Goal: Transaction & Acquisition: Purchase product/service

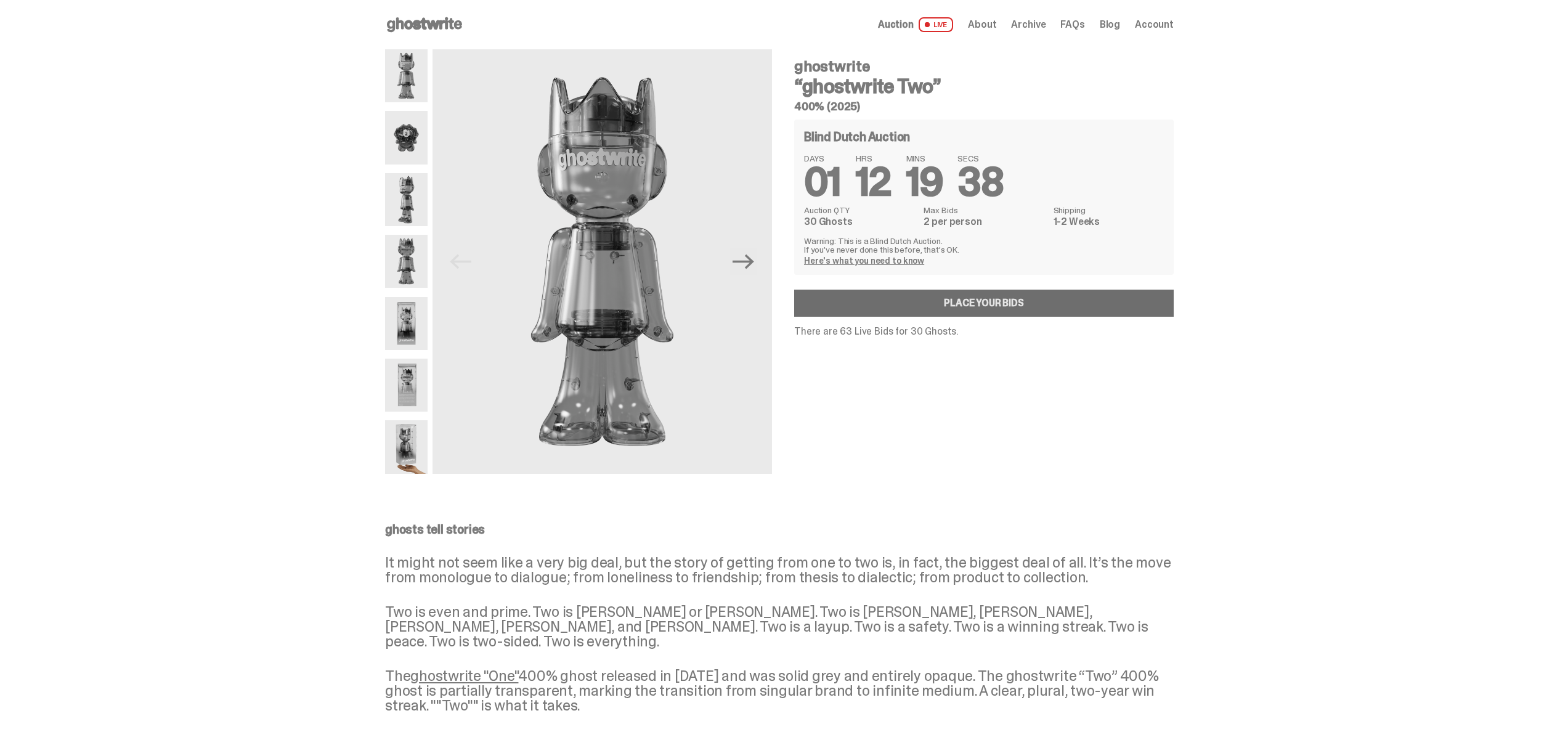
click at [1037, 298] on link "Place your Bids" at bounding box center [983, 303] width 379 height 27
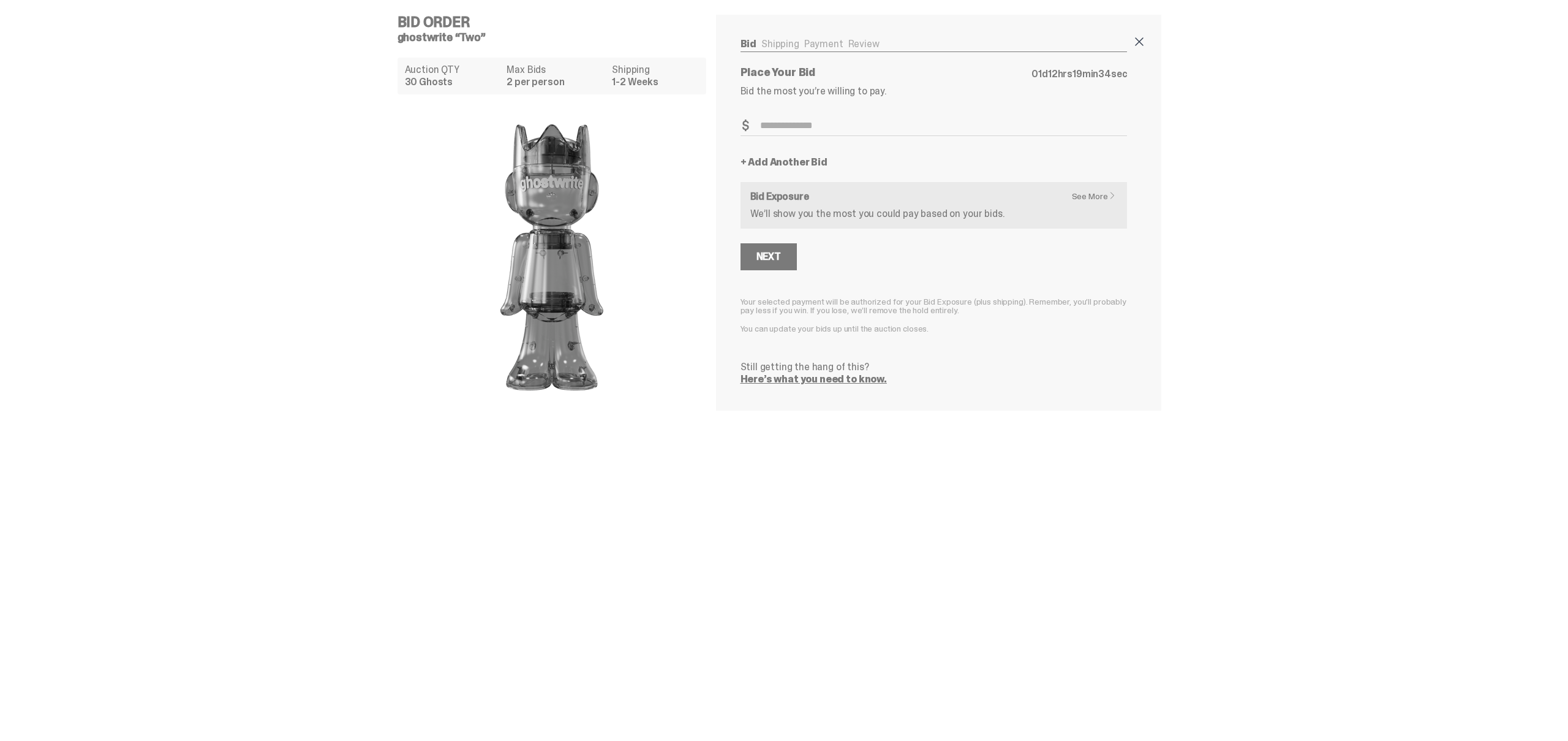
click at [1142, 44] on span at bounding box center [1139, 41] width 14 height 14
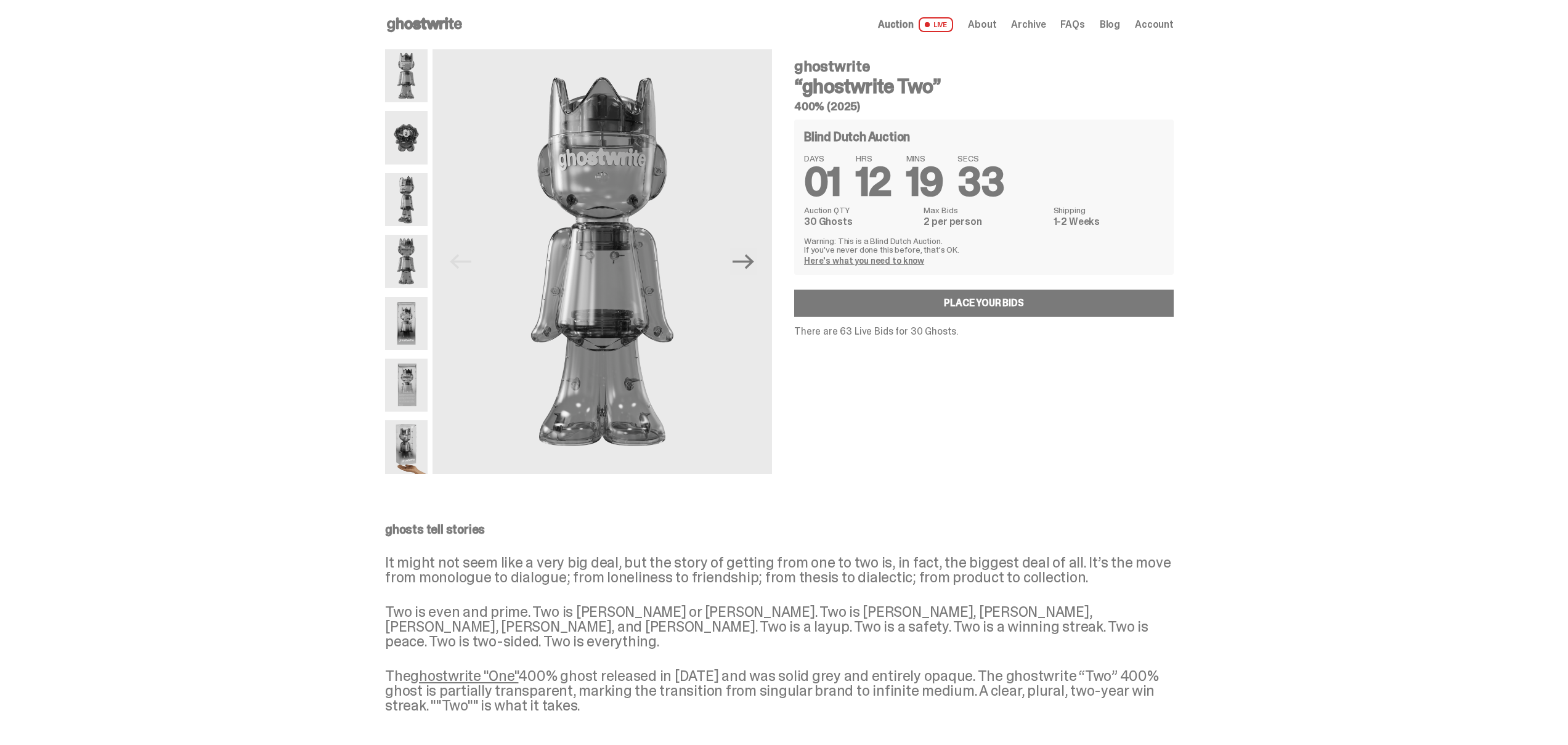
click at [1169, 28] on span "Account" at bounding box center [1154, 25] width 38 height 10
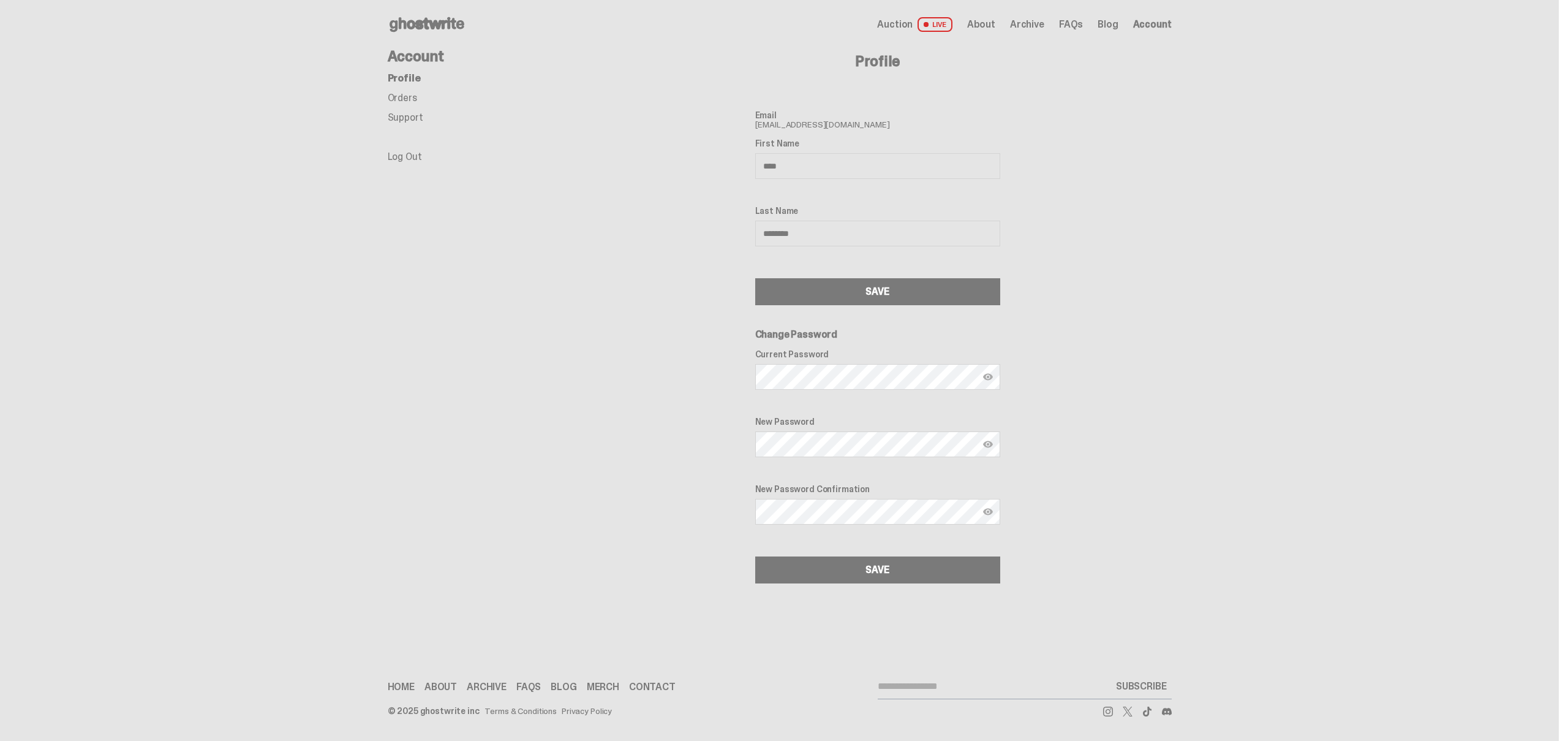
click at [912, 21] on span "Auction" at bounding box center [895, 25] width 36 height 10
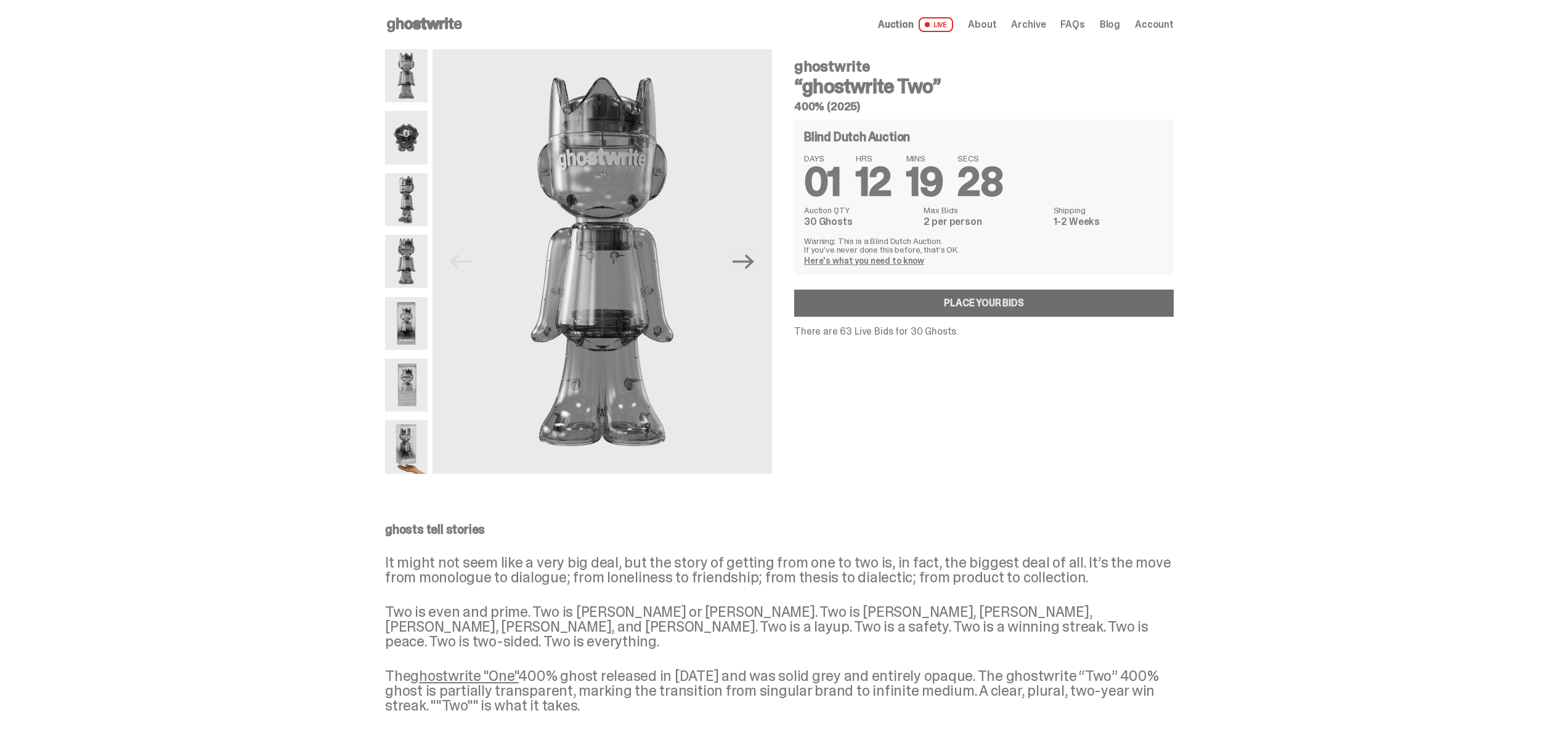
click at [927, 308] on link "Place your Bids" at bounding box center [983, 303] width 379 height 27
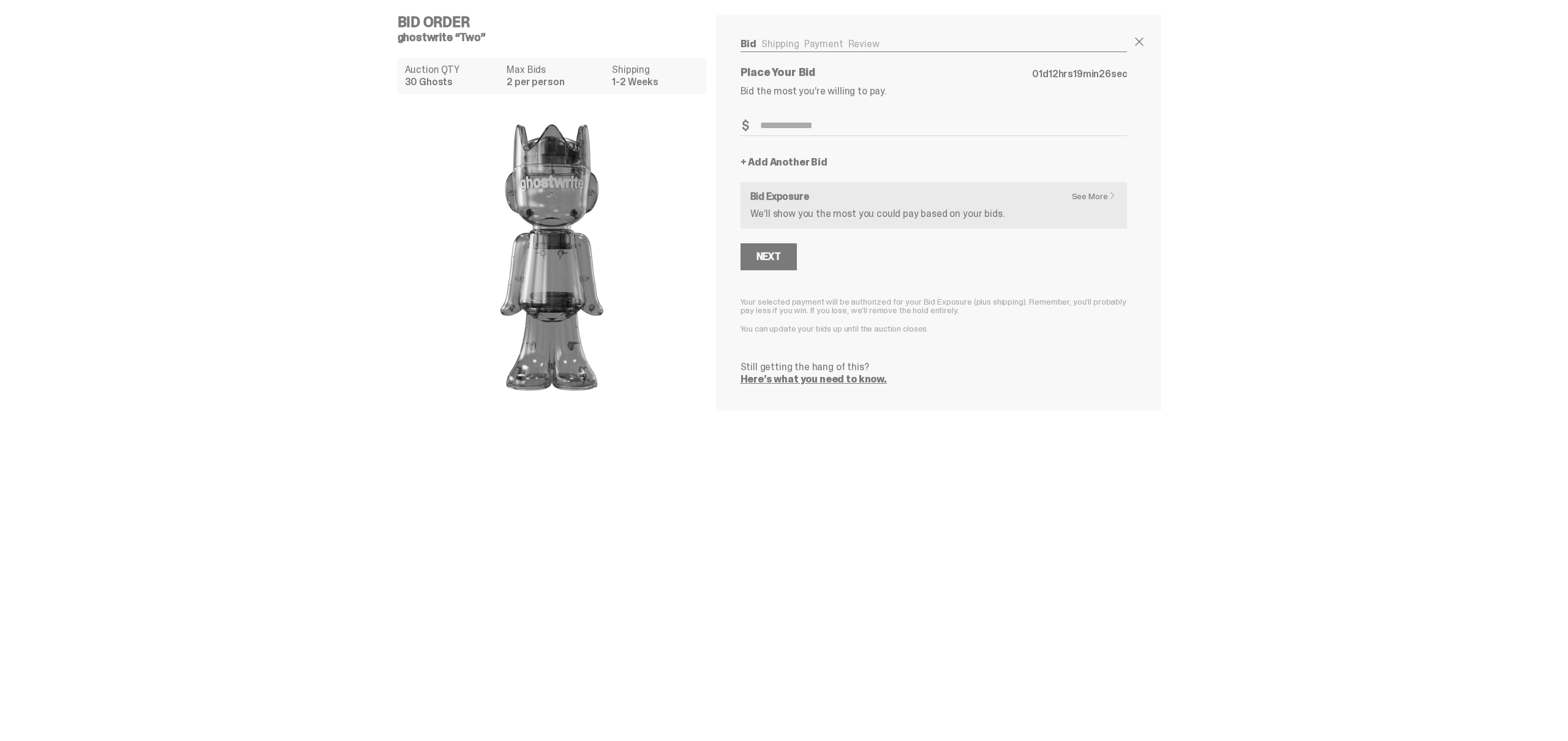
click at [791, 164] on link "+ Add Another Bid" at bounding box center [784, 162] width 87 height 10
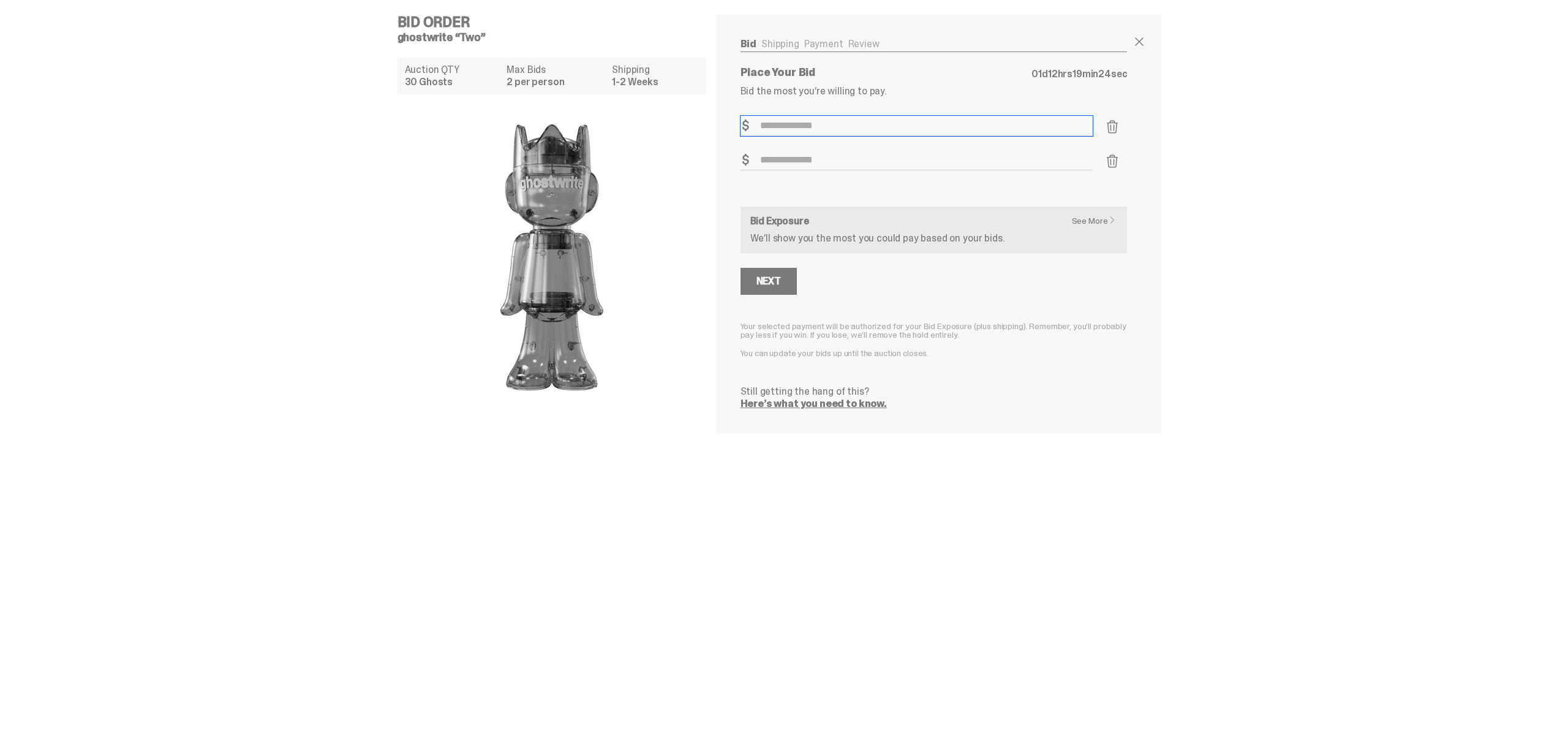
click at [833, 130] on input "Bid Amount" at bounding box center [917, 125] width 353 height 20
click at [820, 157] on input "Bid Amount" at bounding box center [917, 160] width 353 height 20
type input "***"
type input "*"
type input "***"
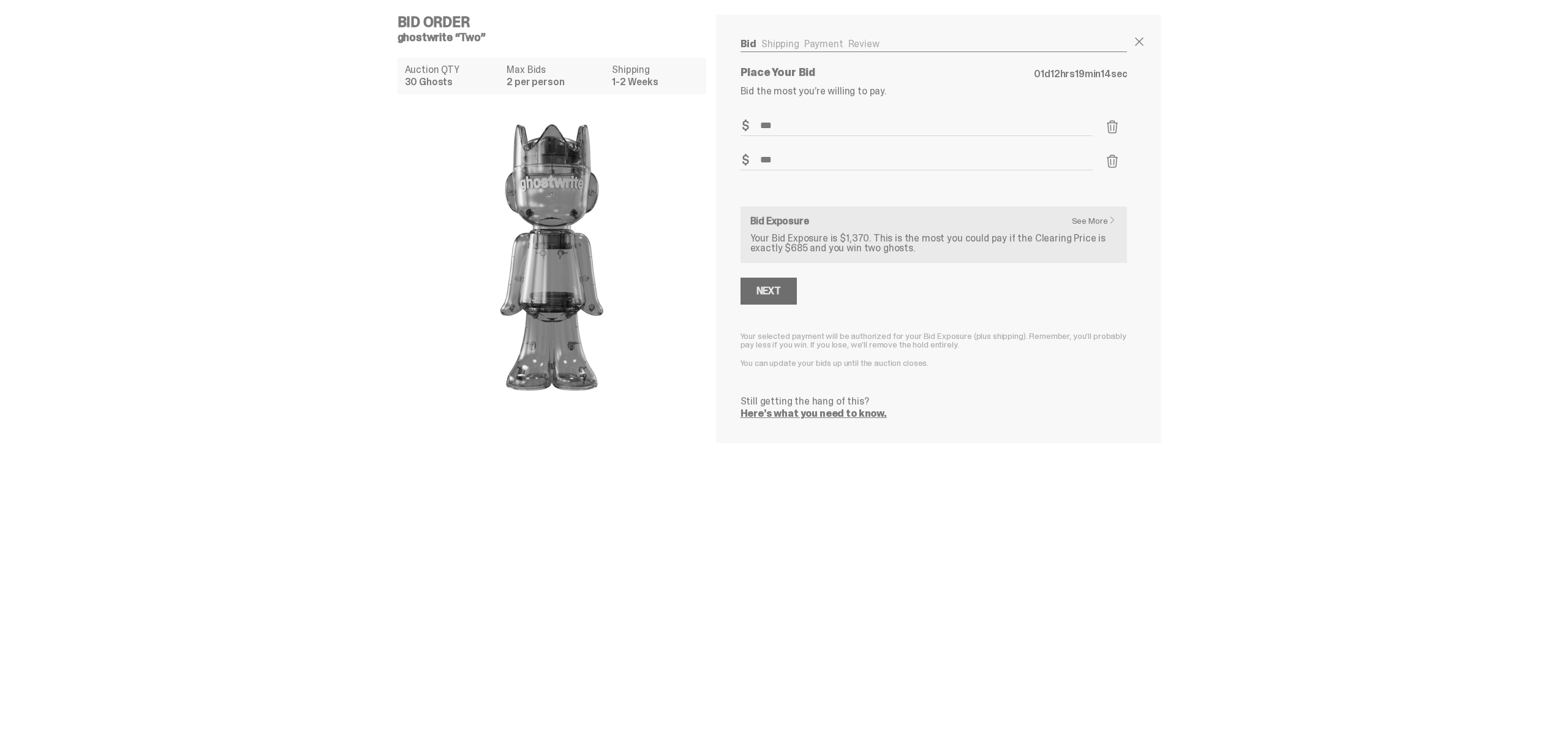
click at [783, 292] on button "Next" at bounding box center [769, 291] width 57 height 27
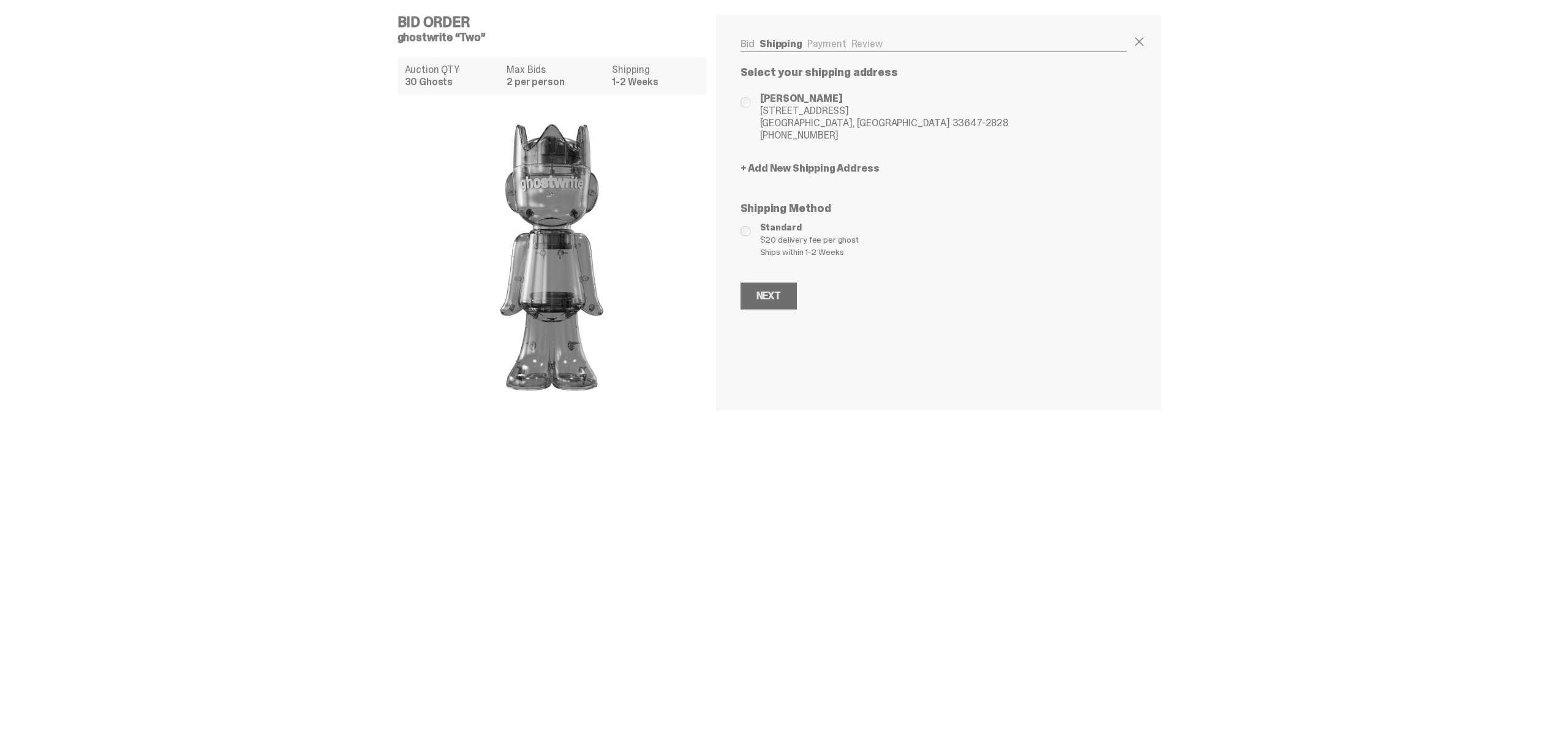
click at [775, 300] on div "Next" at bounding box center [768, 296] width 25 height 10
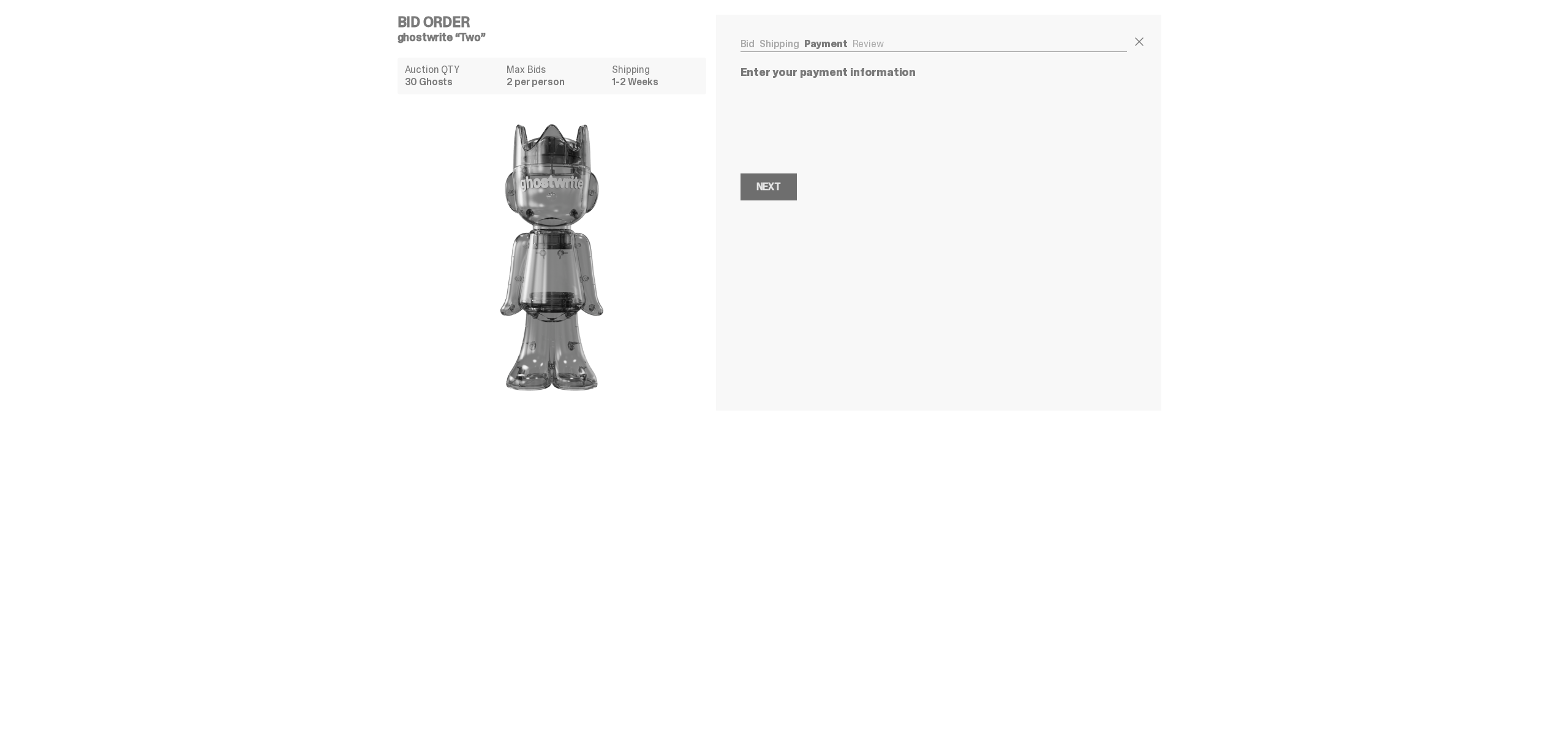
click at [764, 191] on div "Next" at bounding box center [768, 187] width 25 height 10
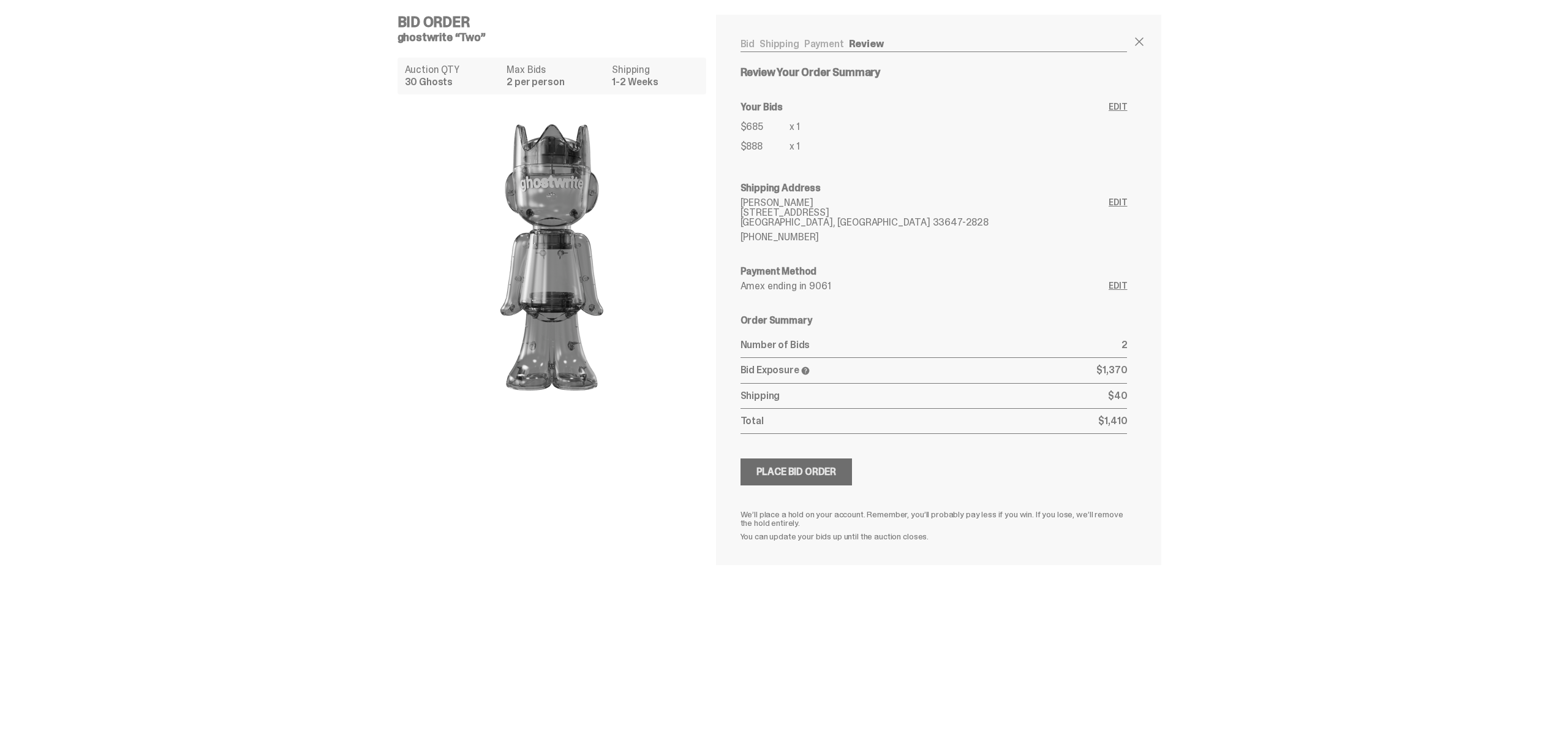
click at [818, 479] on button "Submitting Bids Place Bid Order" at bounding box center [797, 471] width 112 height 27
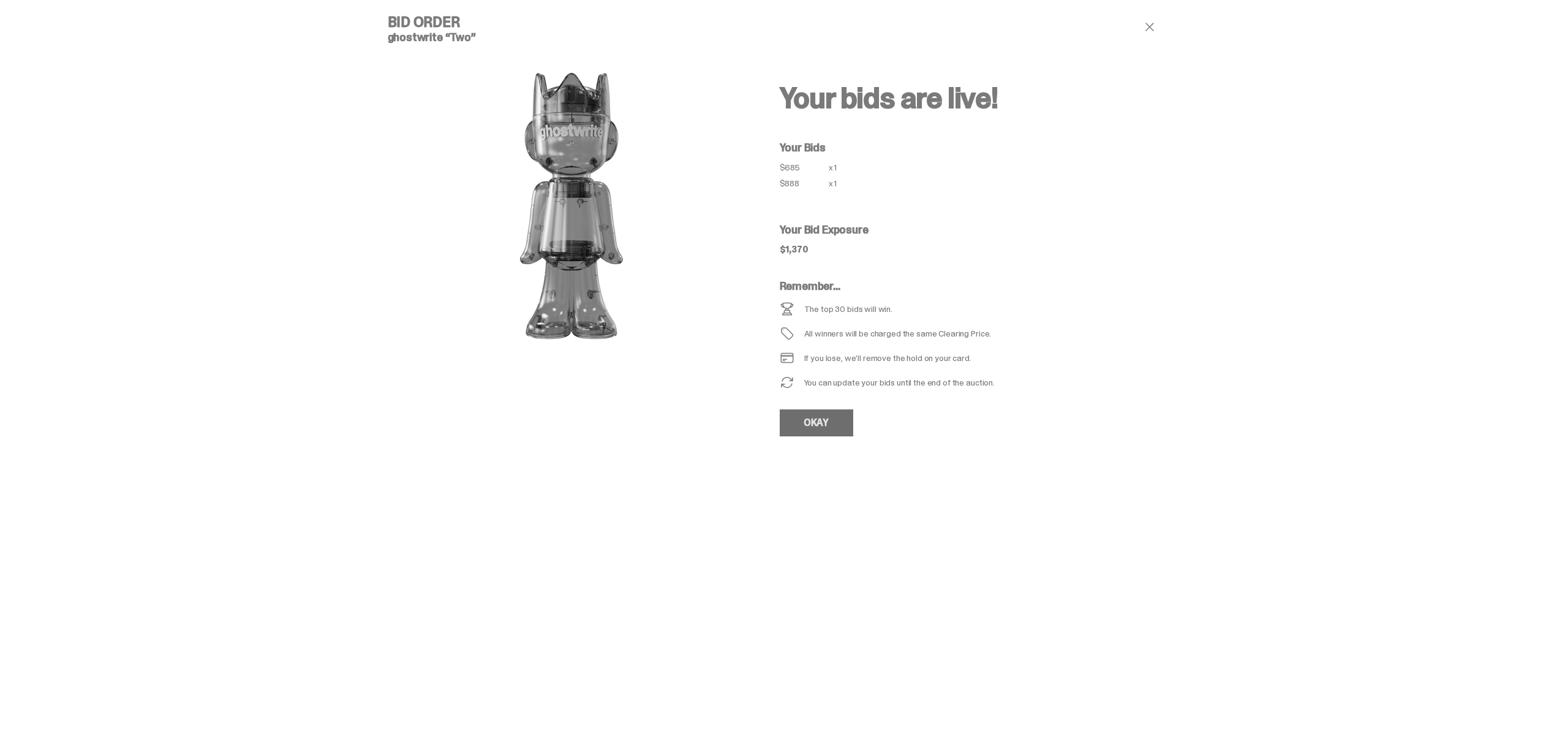
click at [818, 422] on link "OKAY" at bounding box center [817, 423] width 73 height 27
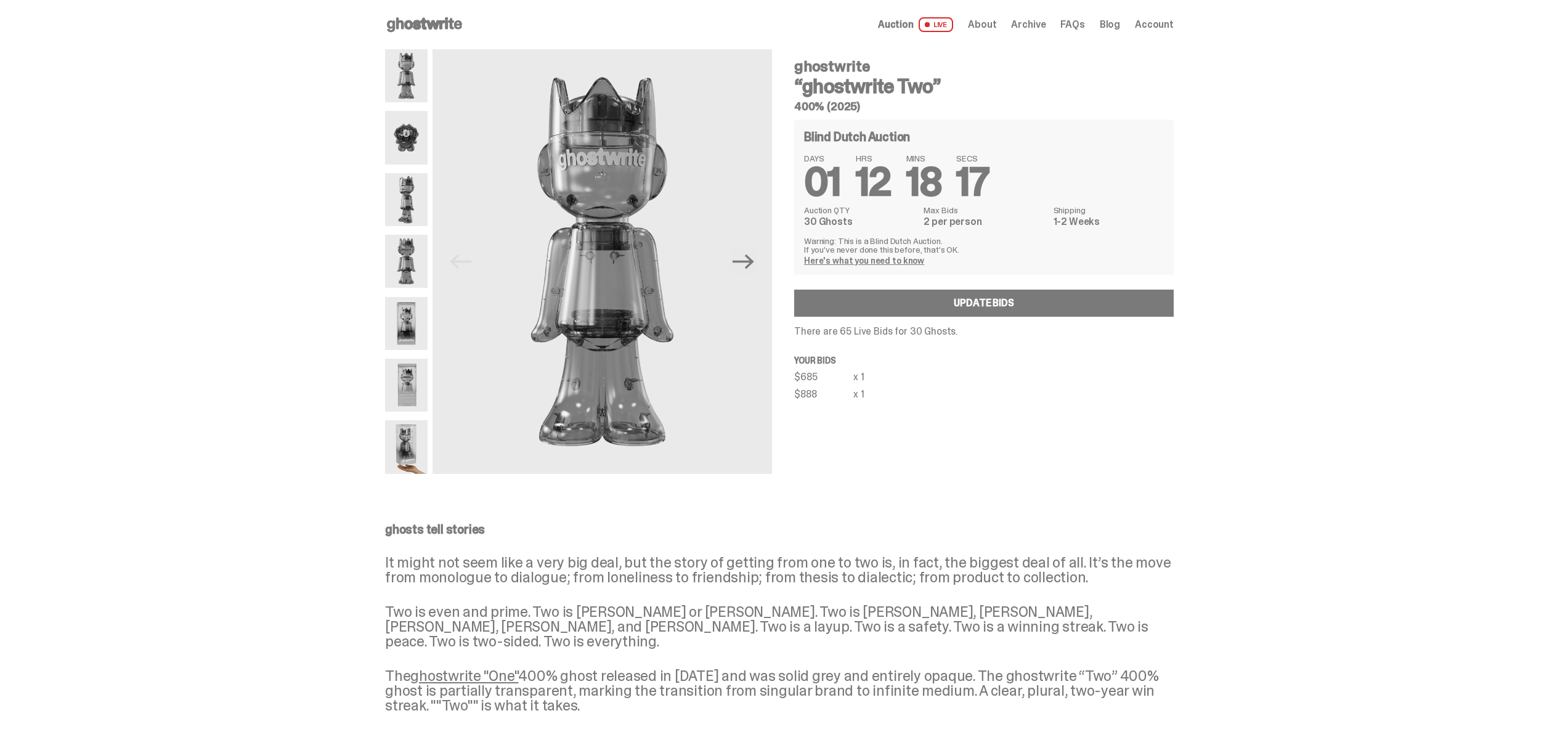
click at [1045, 30] on span "Archive" at bounding box center [1027, 25] width 34 height 10
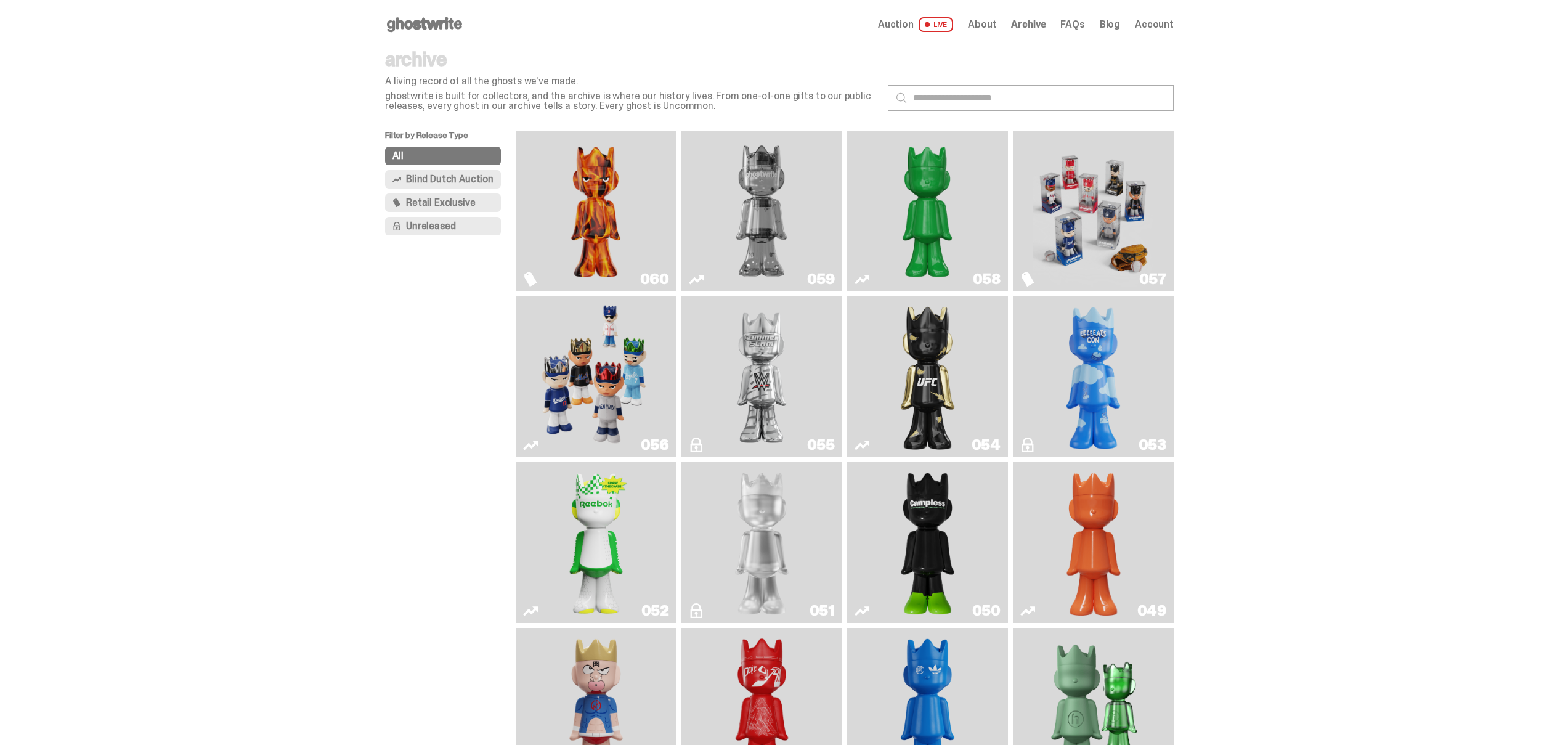
click at [610, 195] on img "Always On Fire" at bounding box center [595, 211] width 121 height 151
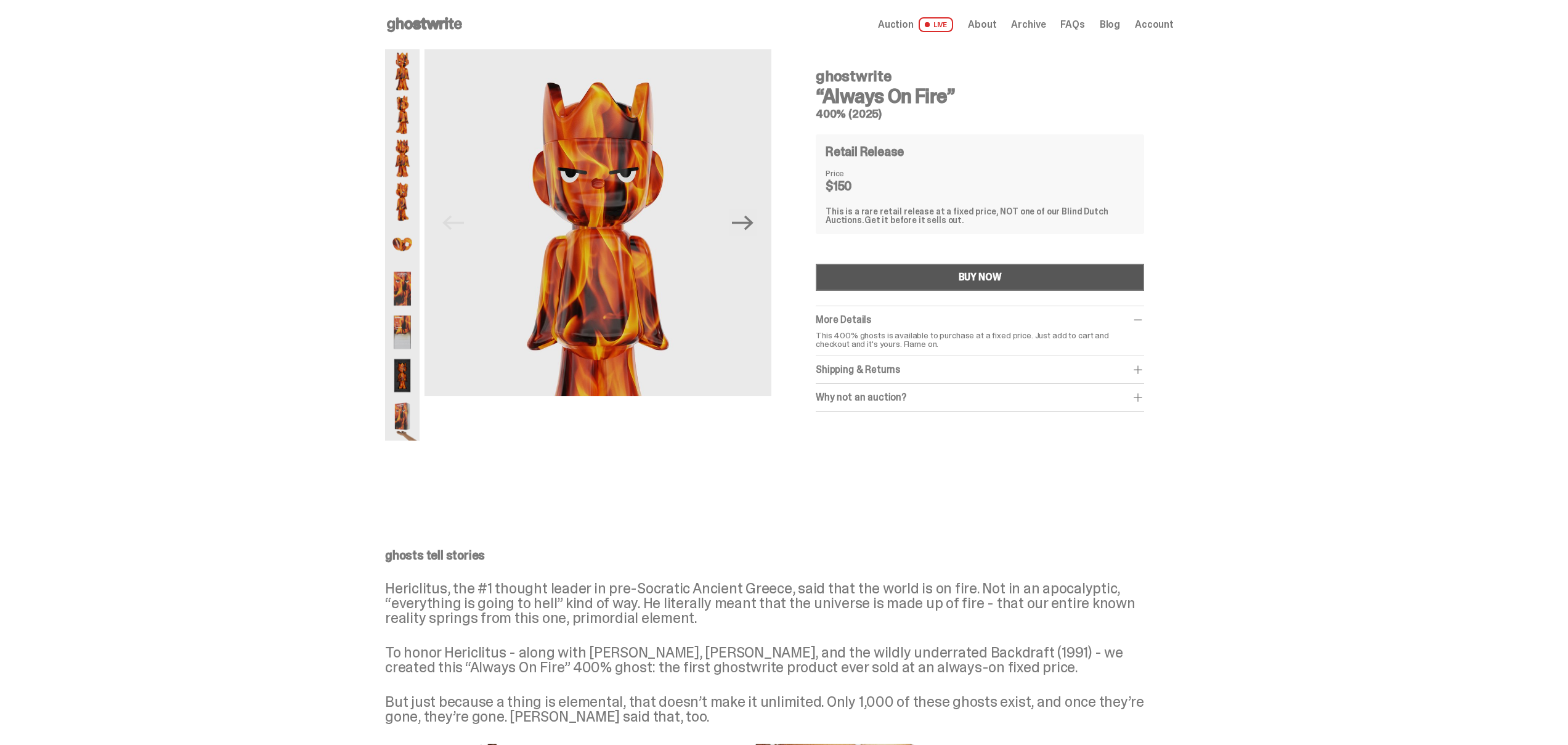
click at [1002, 273] on div "BUY NOW" at bounding box center [980, 277] width 43 height 10
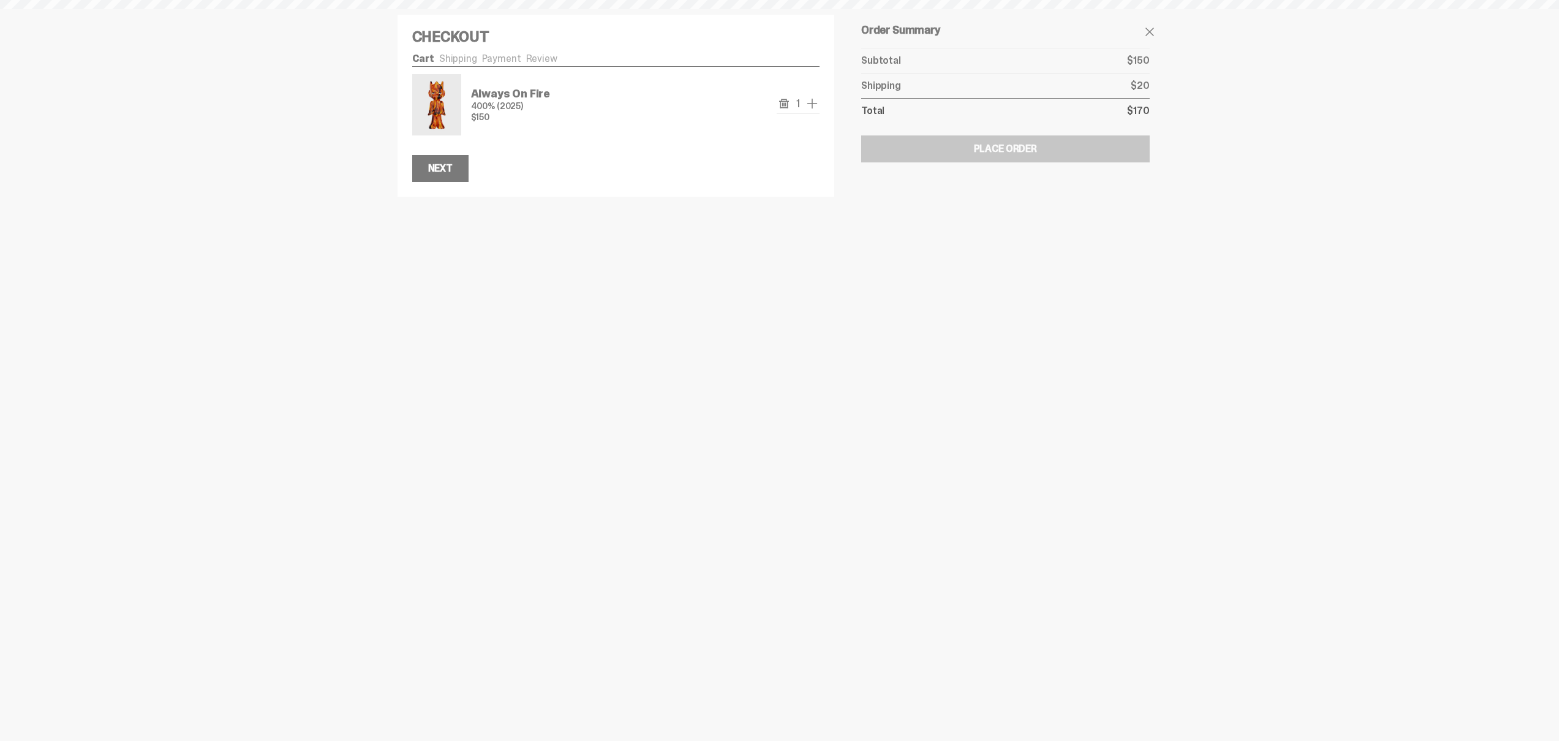
click at [810, 103] on span "add one" at bounding box center [812, 104] width 14 height 14
click at [459, 170] on button "Next" at bounding box center [440, 168] width 57 height 27
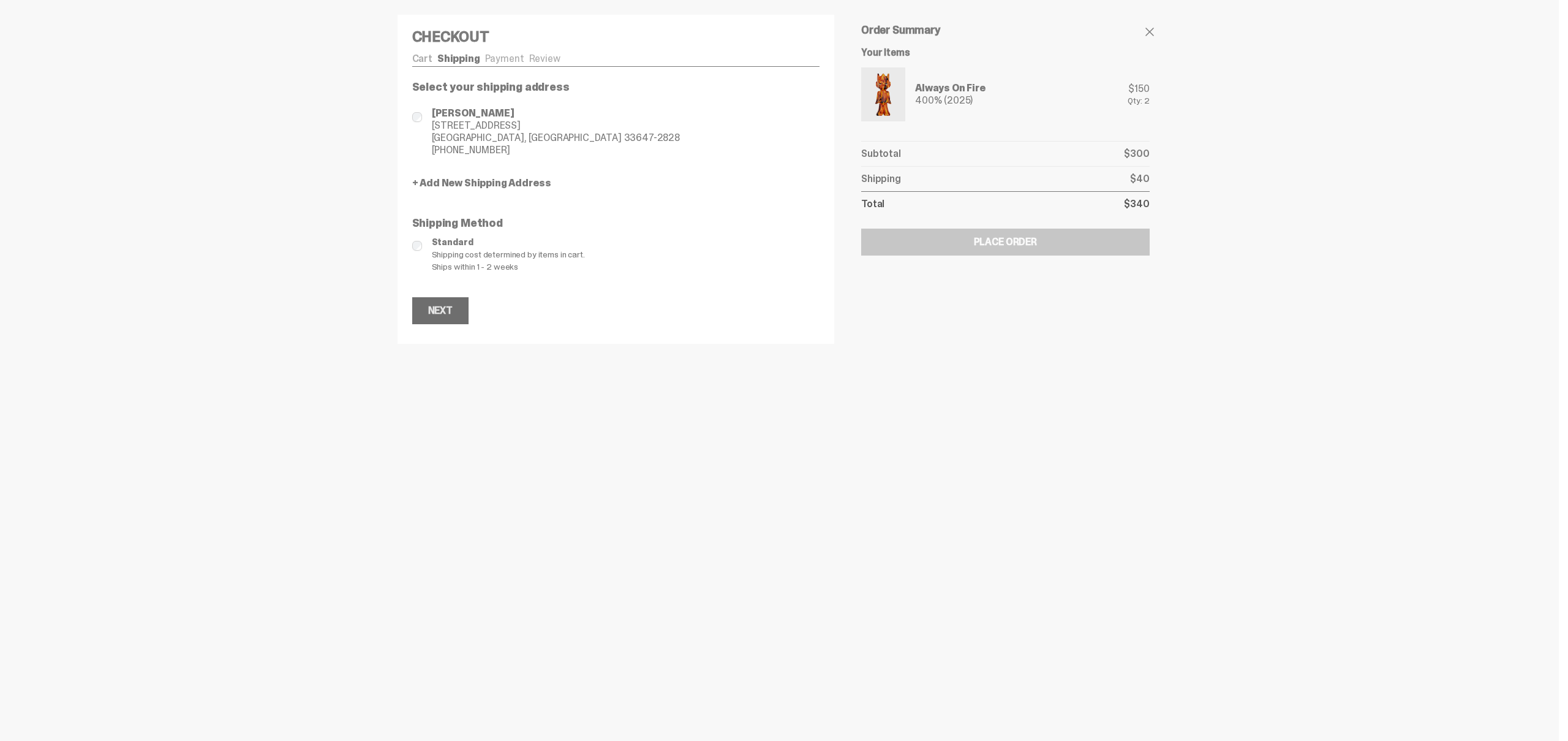
click at [427, 313] on button "Next" at bounding box center [440, 310] width 57 height 27
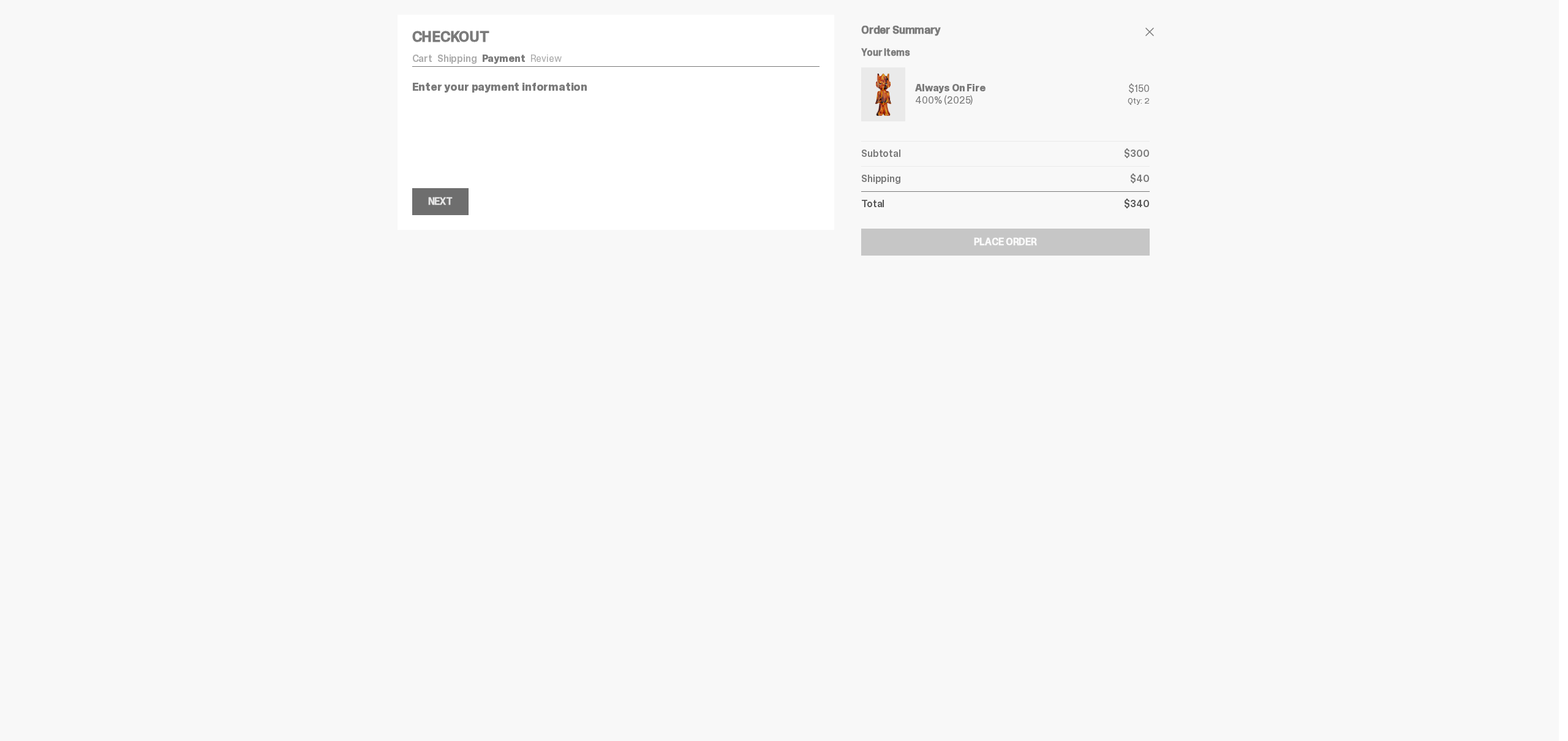
click at [447, 205] on div "Next" at bounding box center [440, 202] width 25 height 10
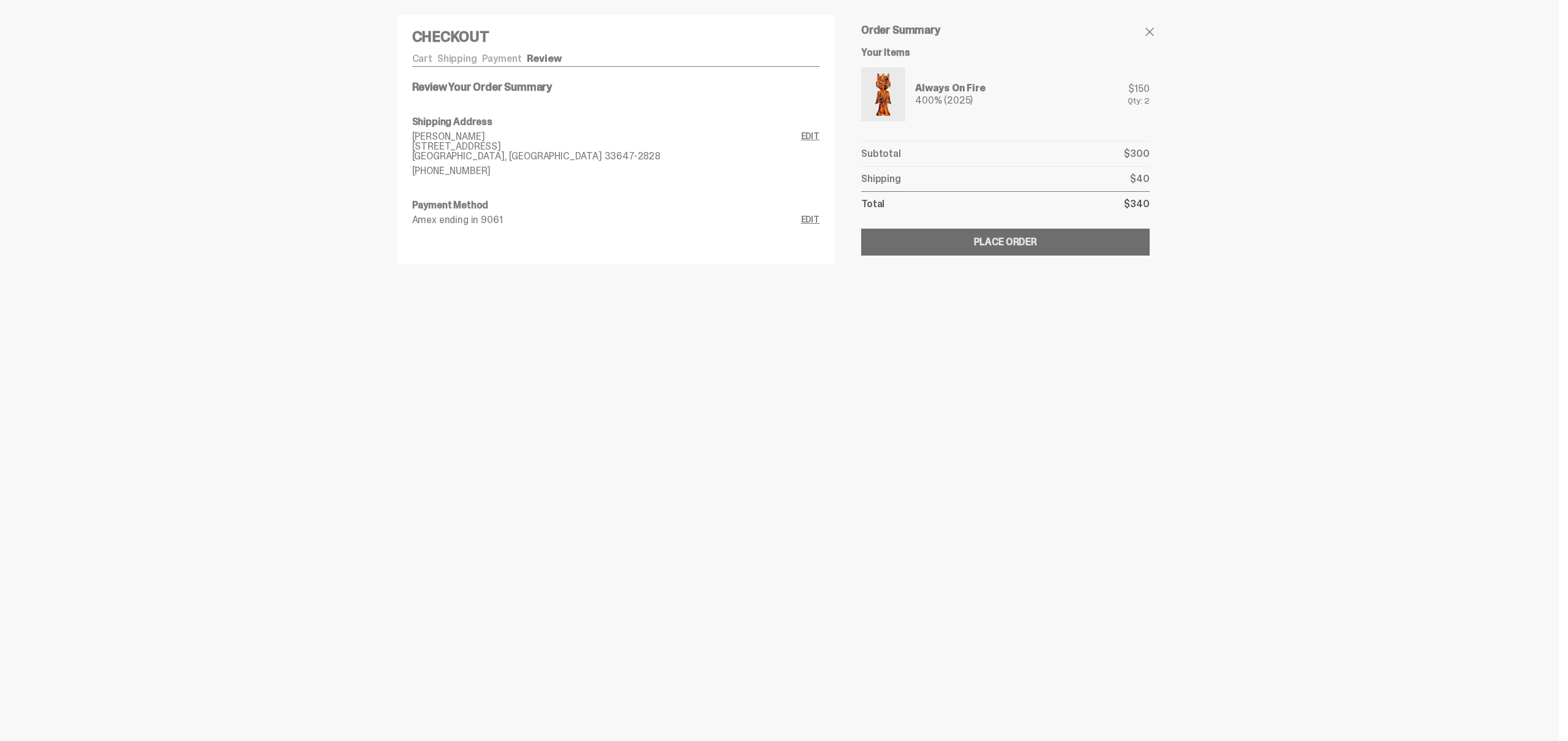
click at [957, 244] on button "Submitting Order Place Order" at bounding box center [1005, 242] width 288 height 27
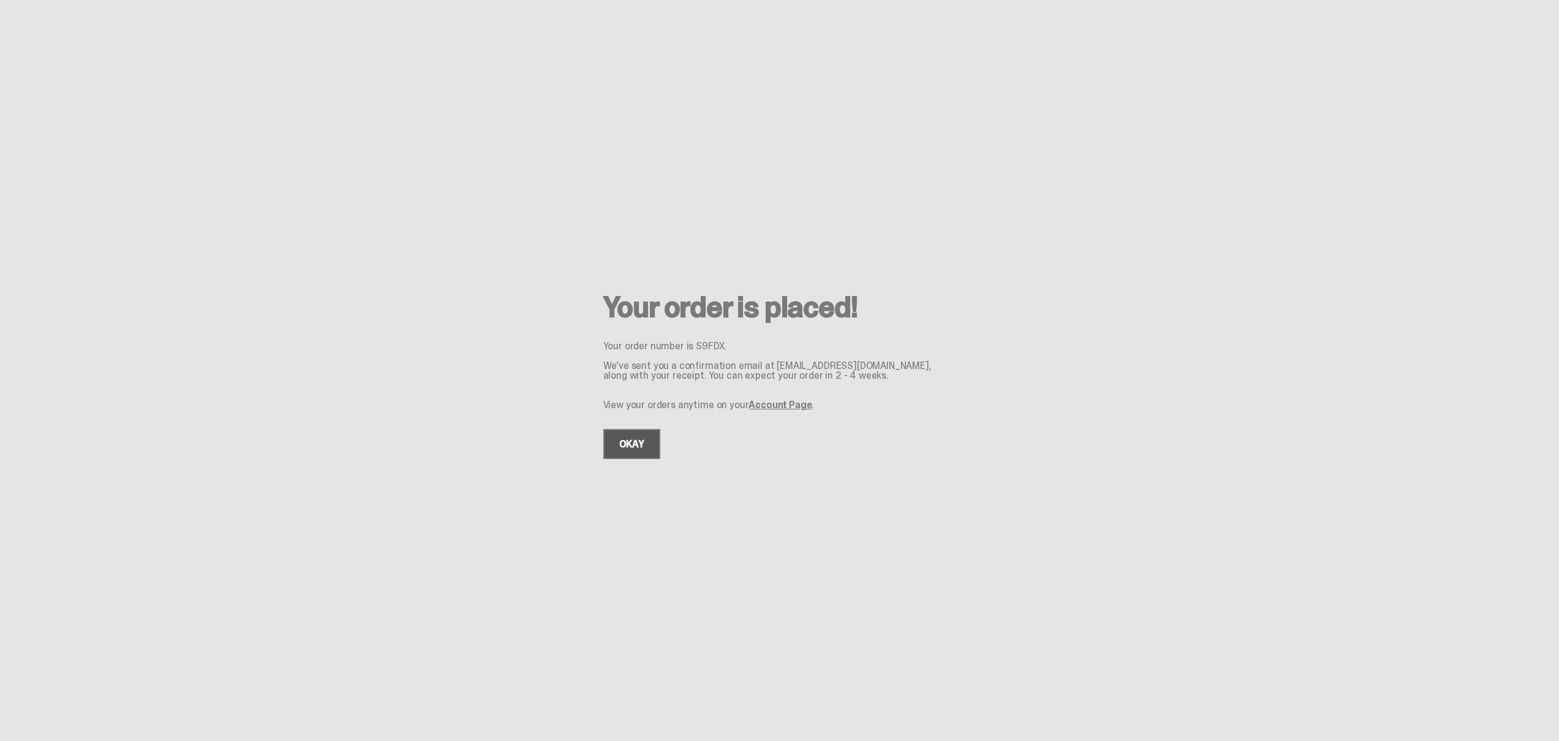
click at [636, 440] on link "OKAY" at bounding box center [631, 444] width 57 height 30
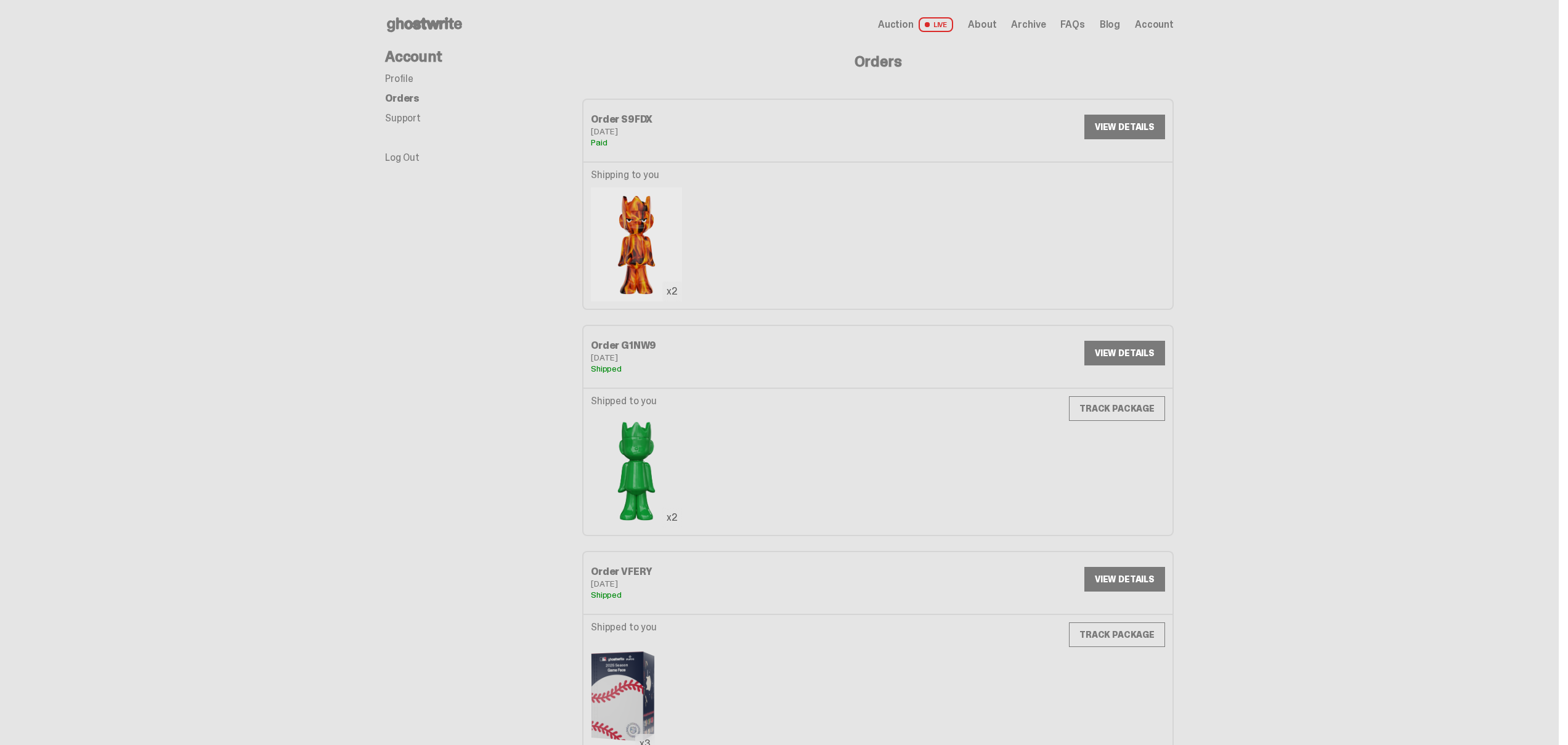
click at [1045, 28] on span "Archive" at bounding box center [1027, 25] width 34 height 10
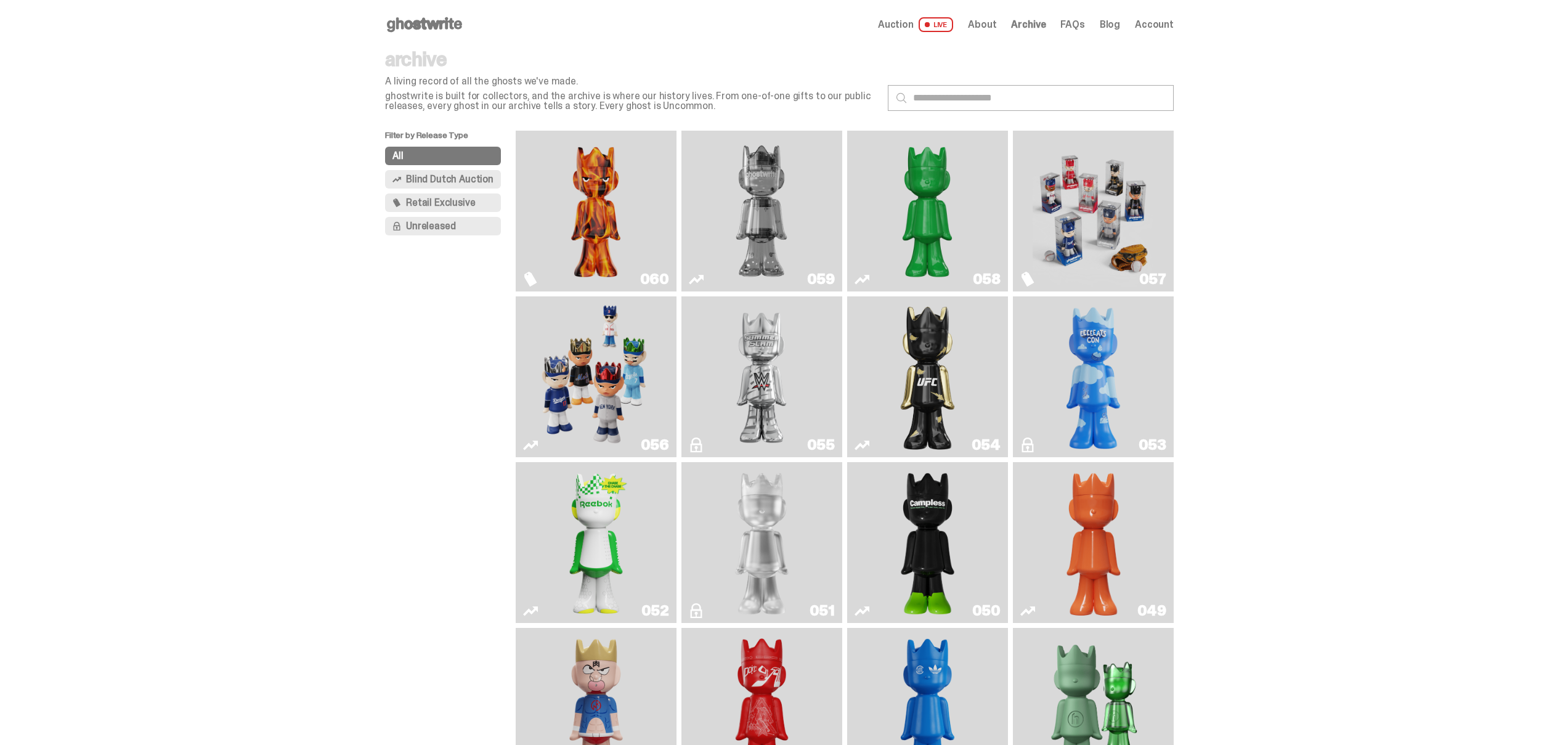
click at [1104, 222] on img "Game Face (2025)" at bounding box center [1092, 211] width 121 height 151
click at [606, 357] on img "Game Face (2025)" at bounding box center [595, 377] width 121 height 151
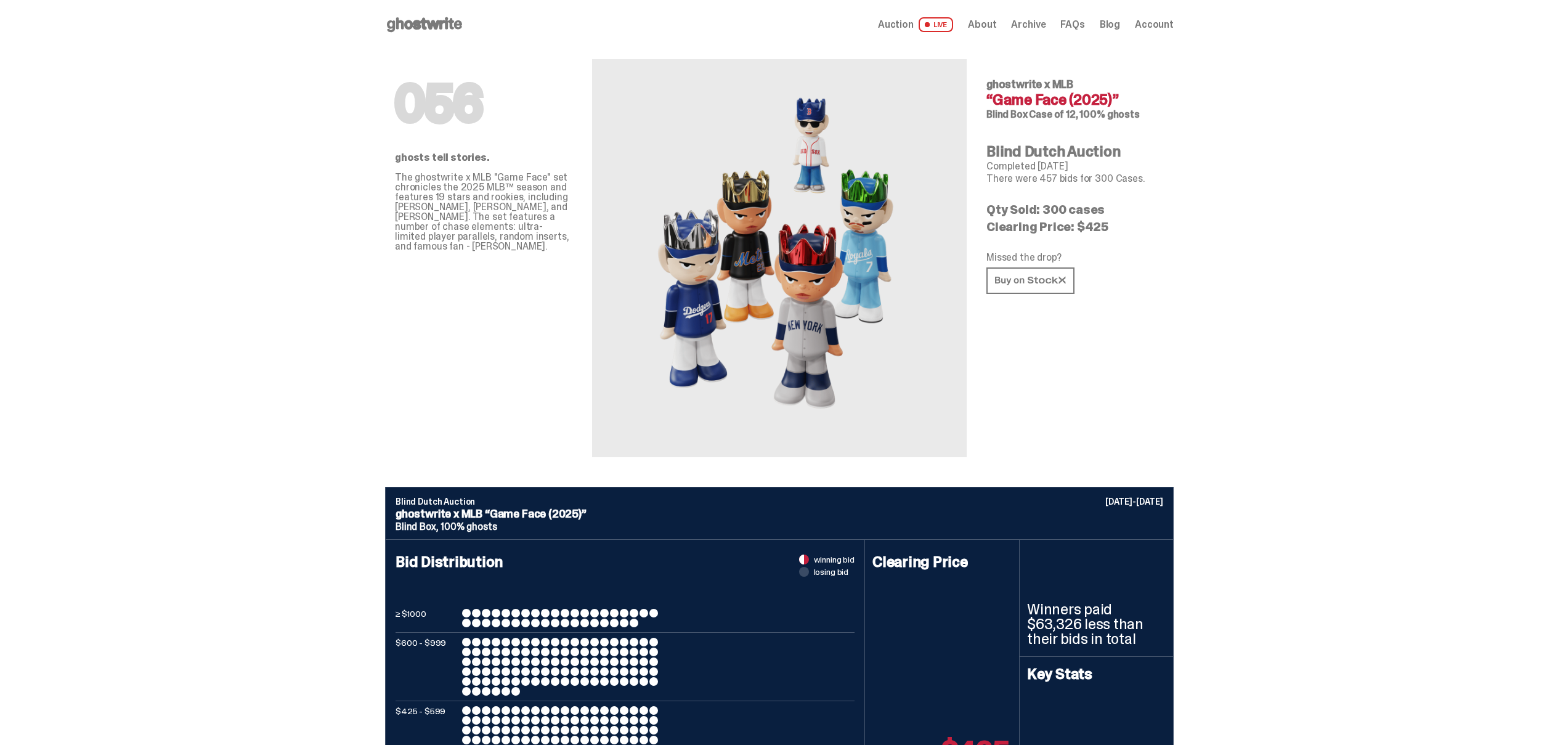
click at [1157, 25] on span "Account" at bounding box center [1154, 25] width 38 height 10
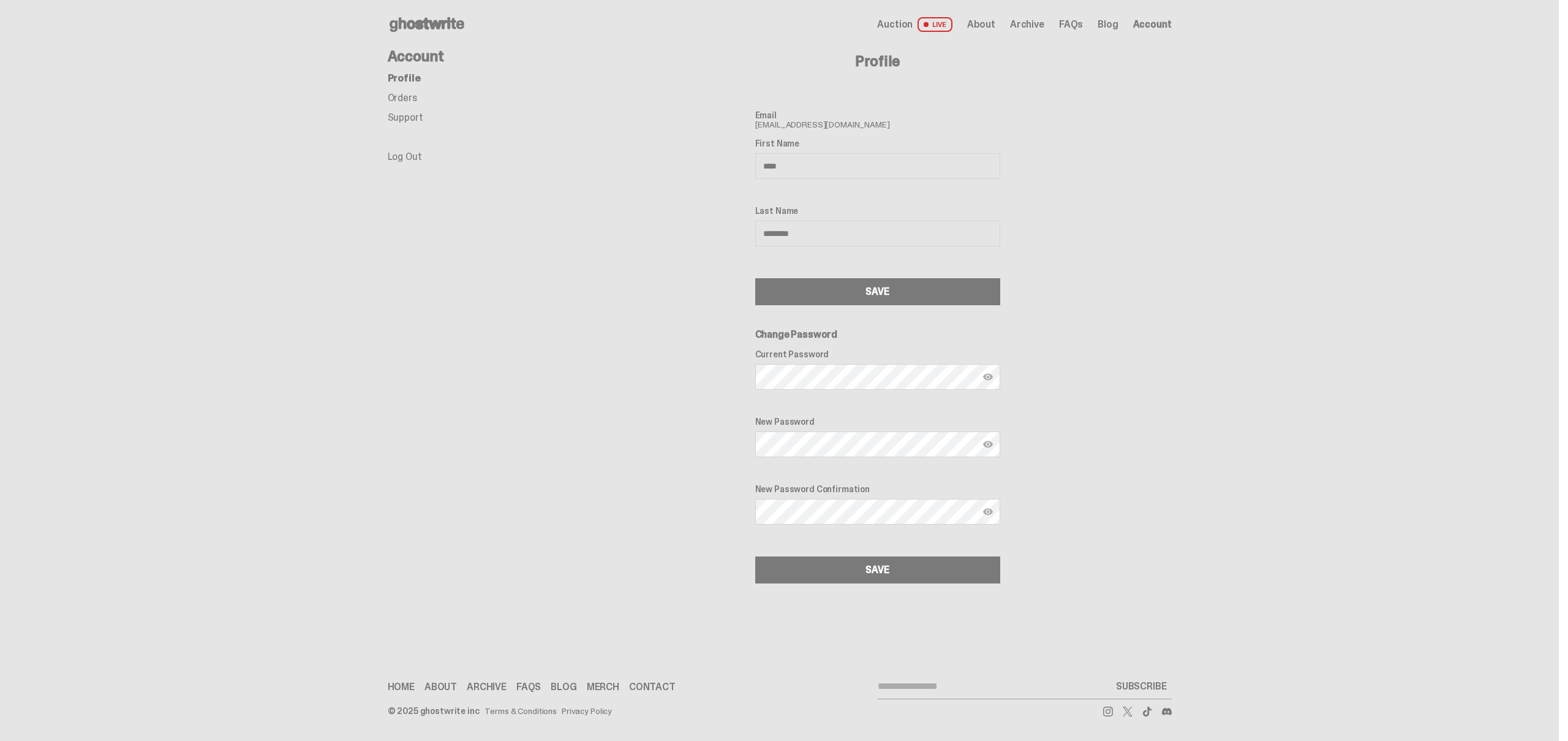
click at [398, 89] on ul "Profile Orders Support Log Out" at bounding box center [486, 117] width 196 height 89
click at [404, 95] on link "Orders" at bounding box center [402, 97] width 30 height 13
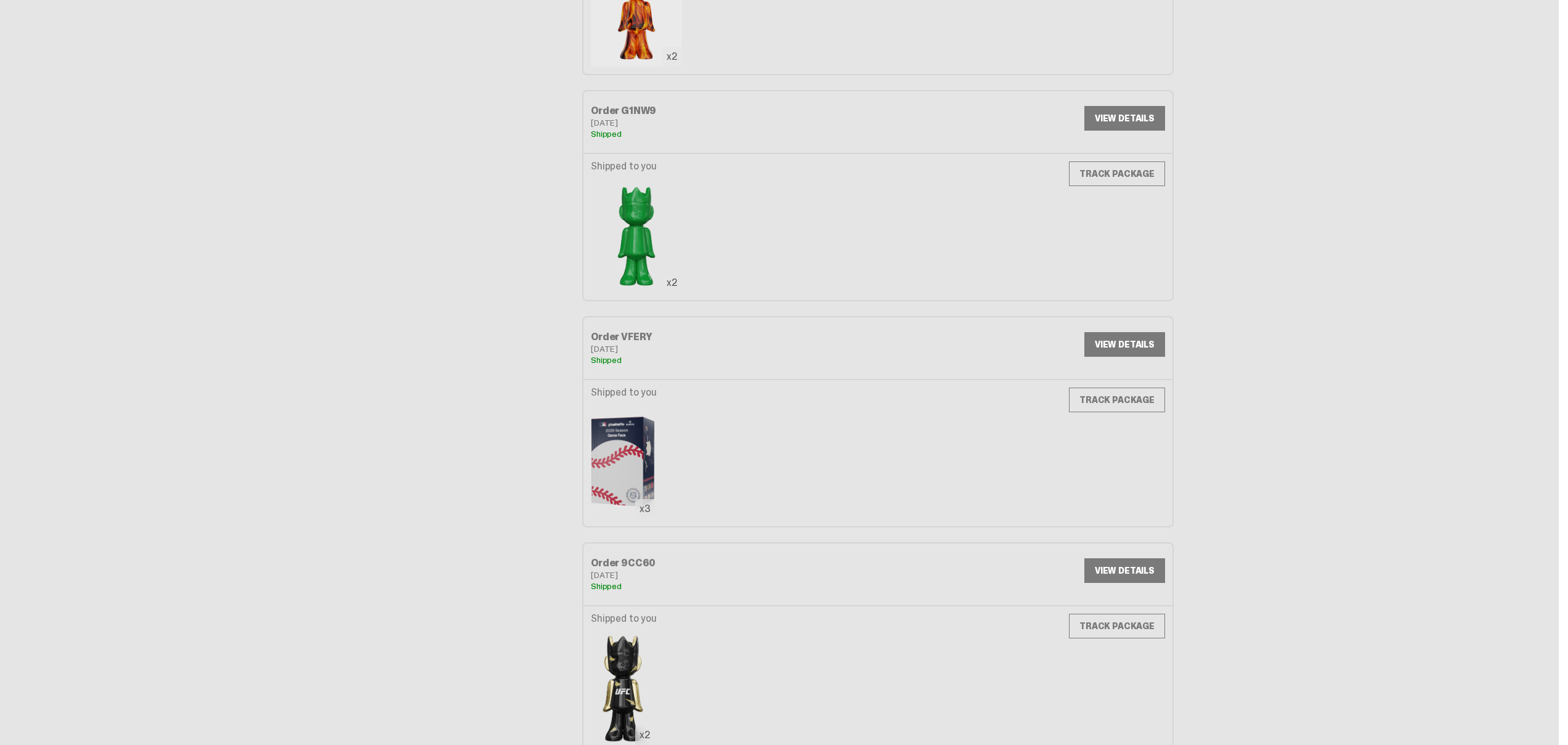
scroll to position [278, 0]
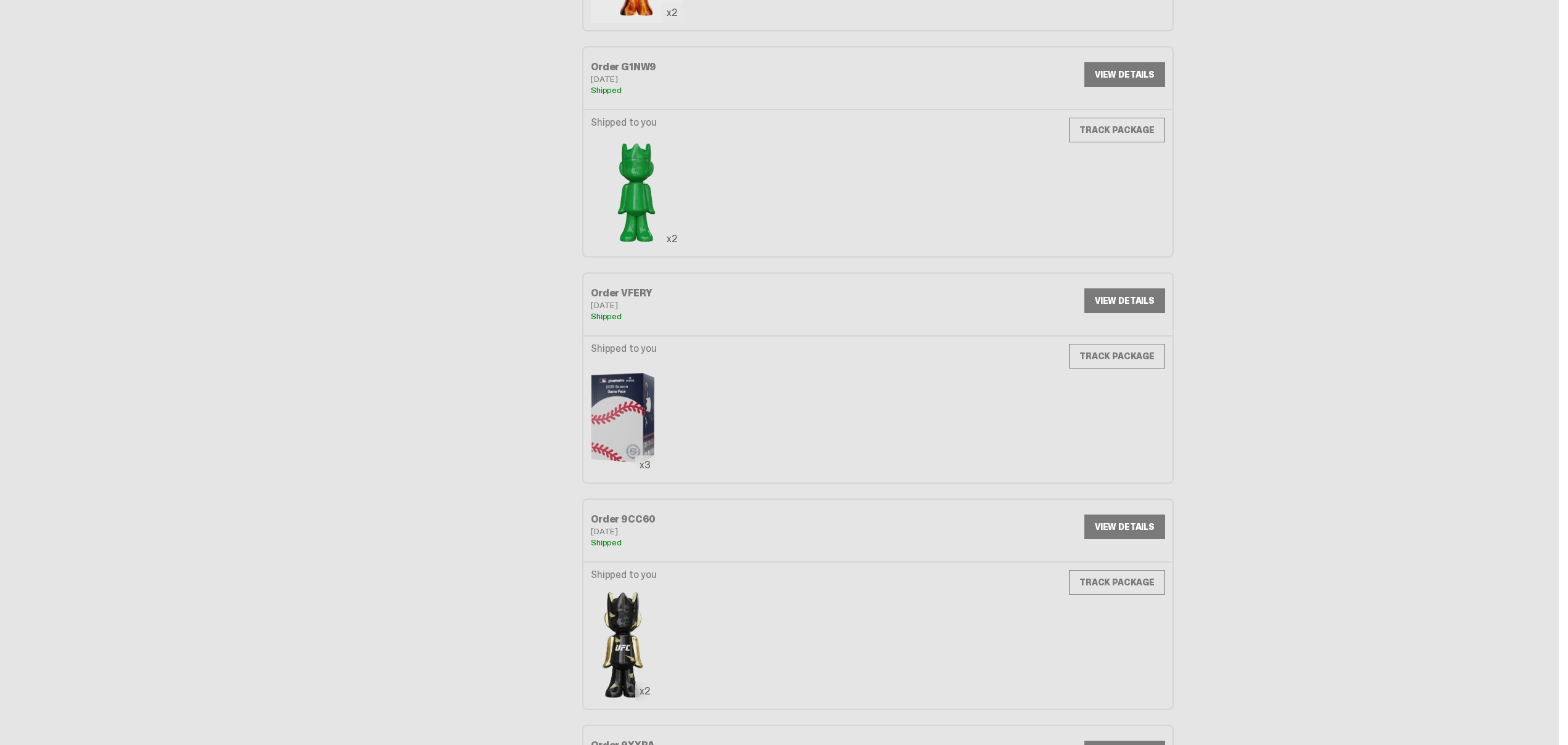
click at [1130, 302] on link "VIEW DETAILS" at bounding box center [1124, 300] width 81 height 25
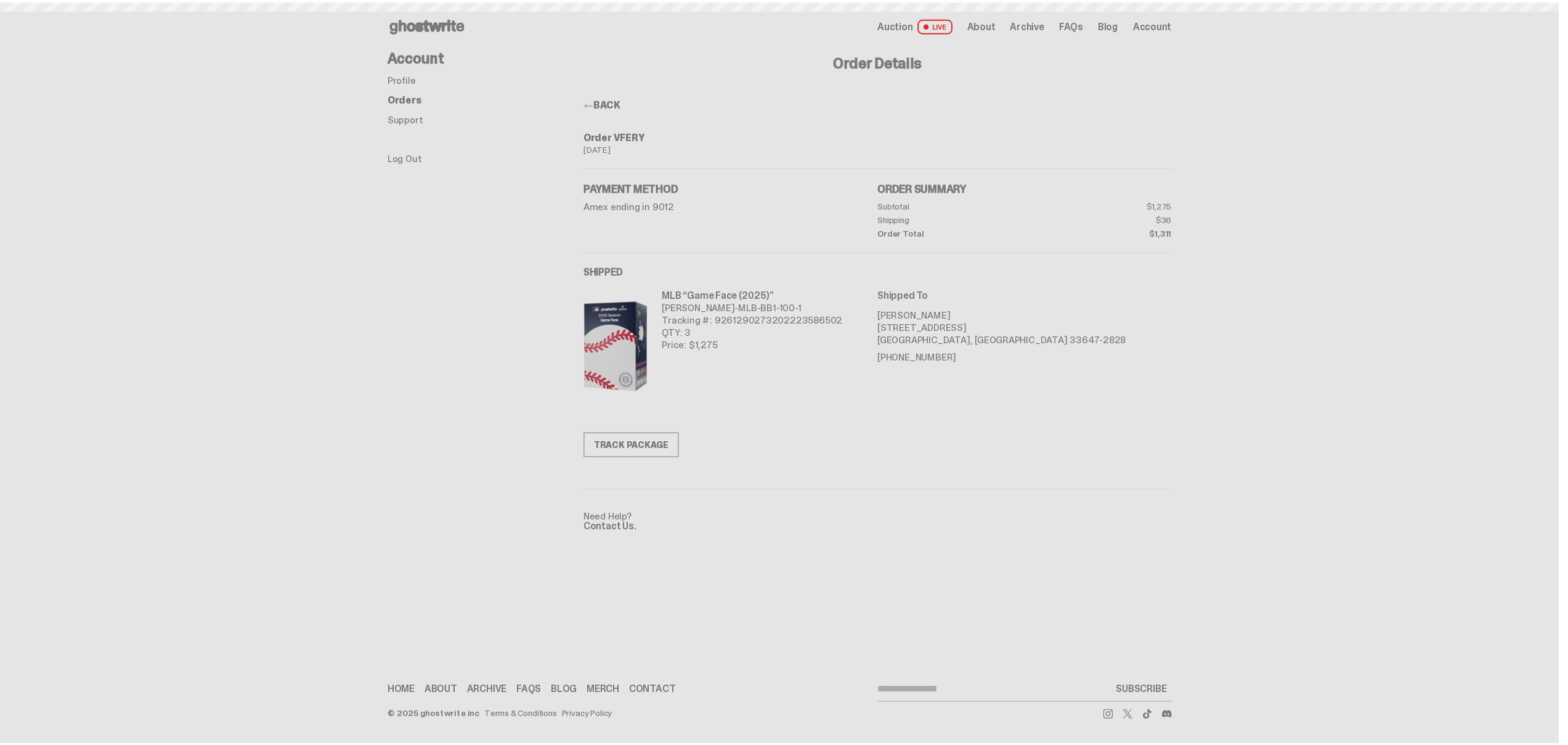
scroll to position [278, 0]
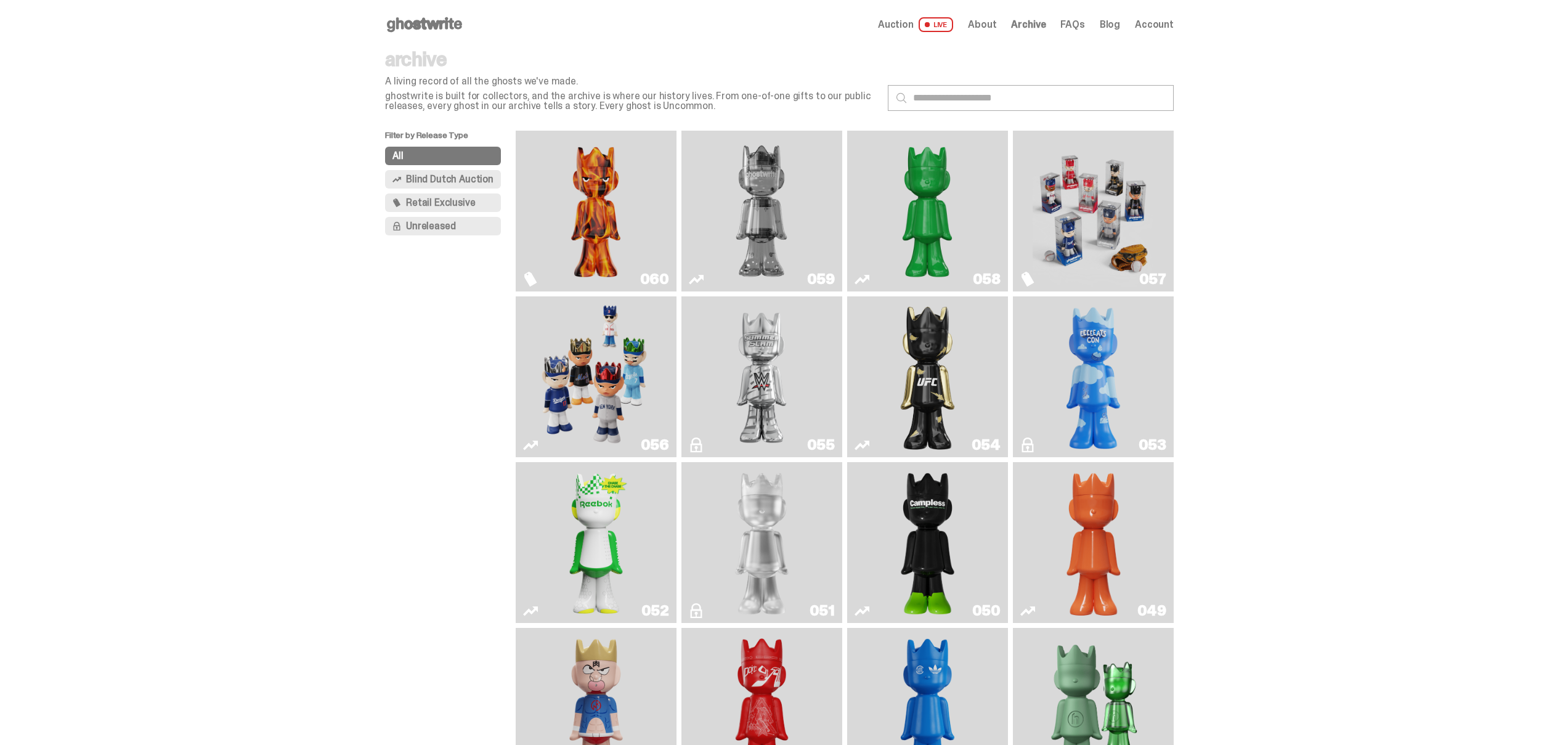
click at [456, 231] on span "Unreleased" at bounding box center [430, 226] width 49 height 10
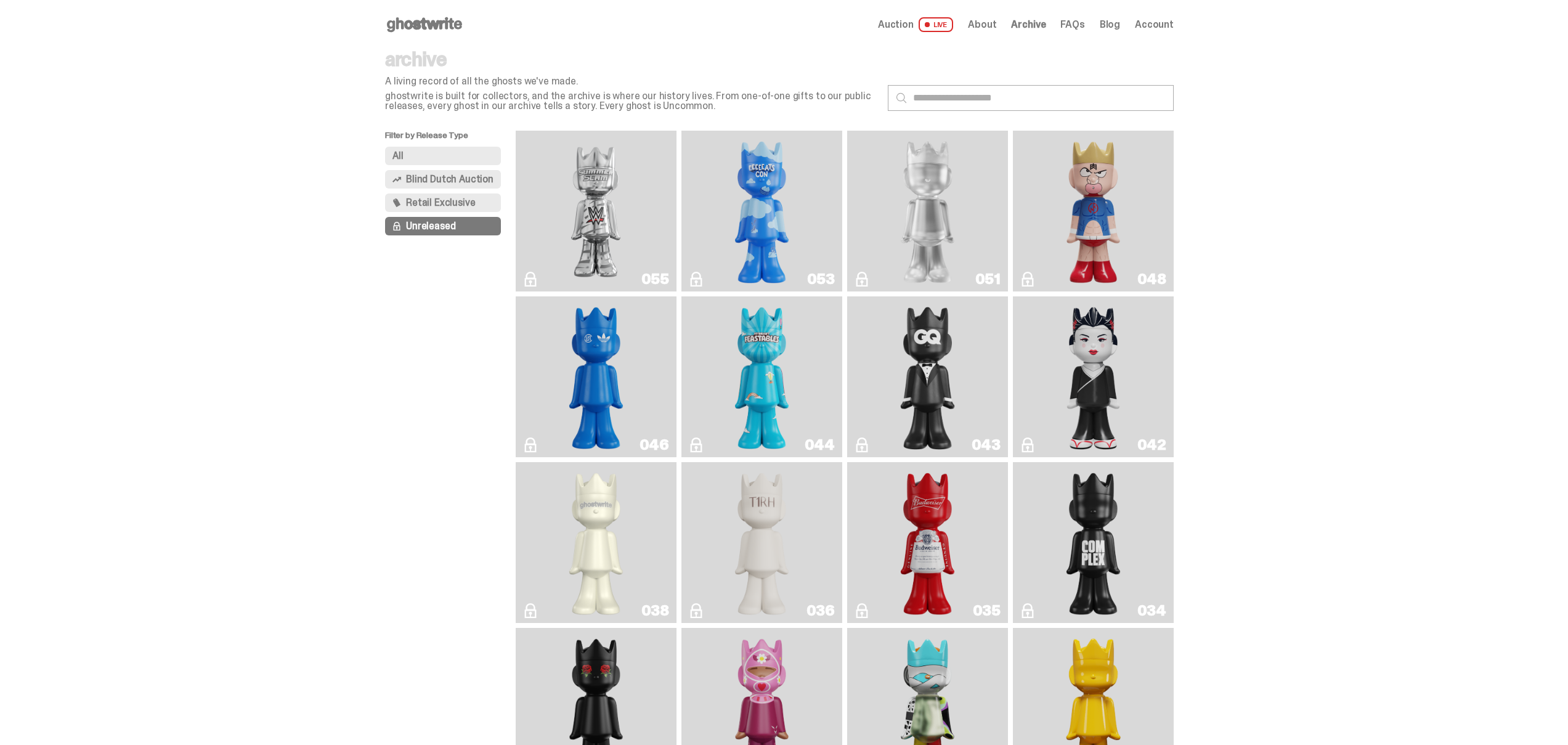
click at [901, 209] on img "LLLoyalty" at bounding box center [927, 211] width 65 height 151
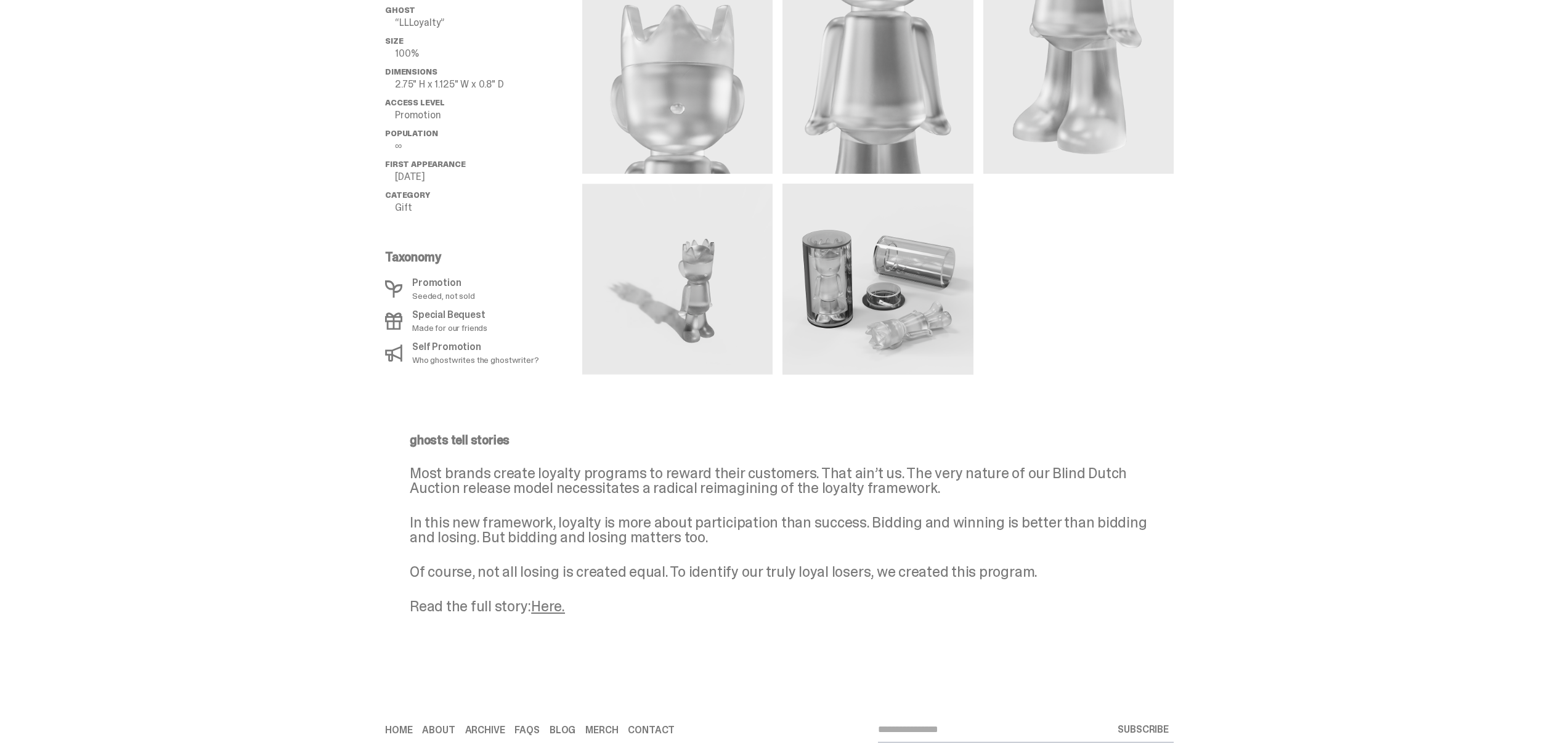
scroll to position [572, 0]
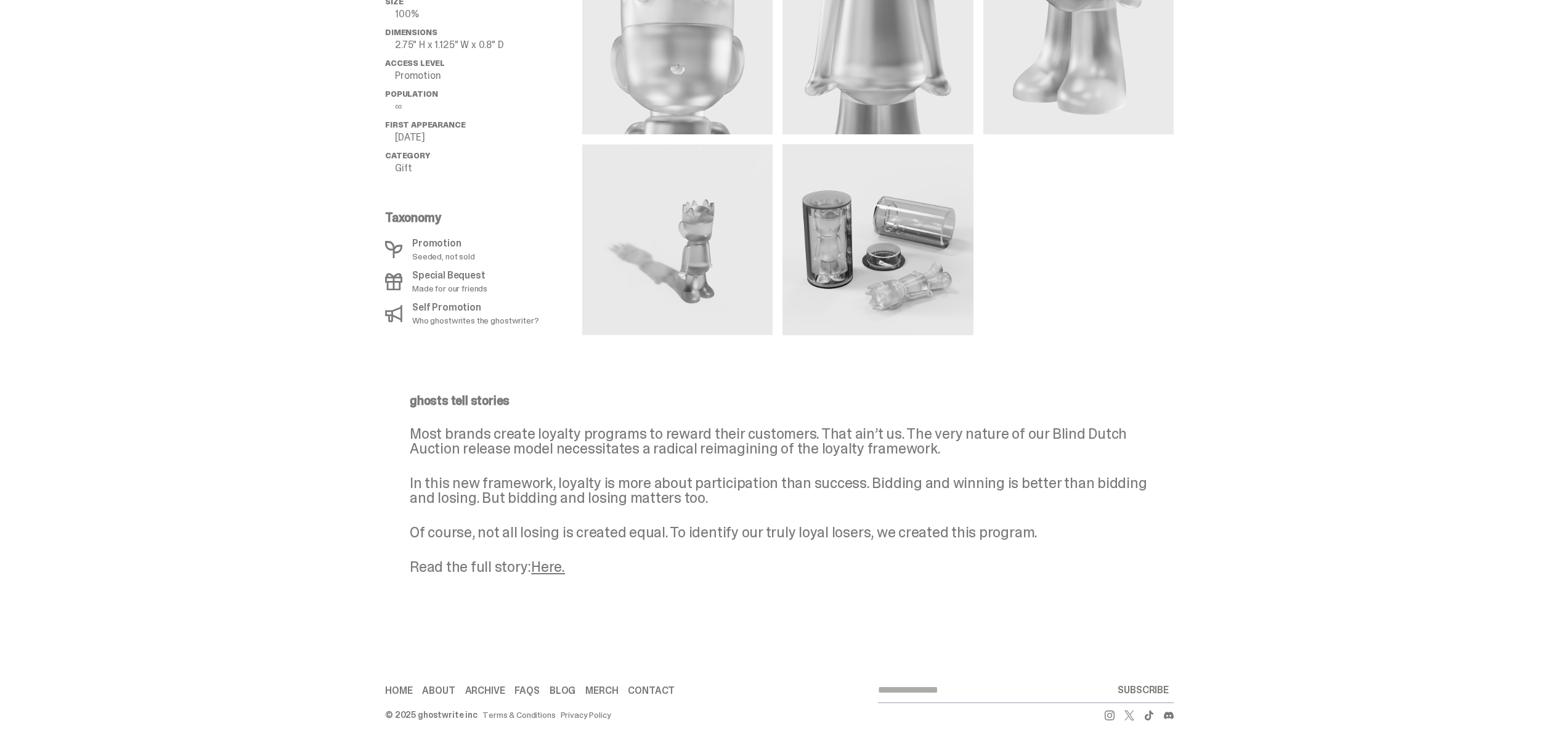
click at [557, 565] on link "Here." at bounding box center [548, 566] width 34 height 19
click at [606, 693] on link "Merch" at bounding box center [602, 690] width 33 height 10
